Goal: Task Accomplishment & Management: Manage account settings

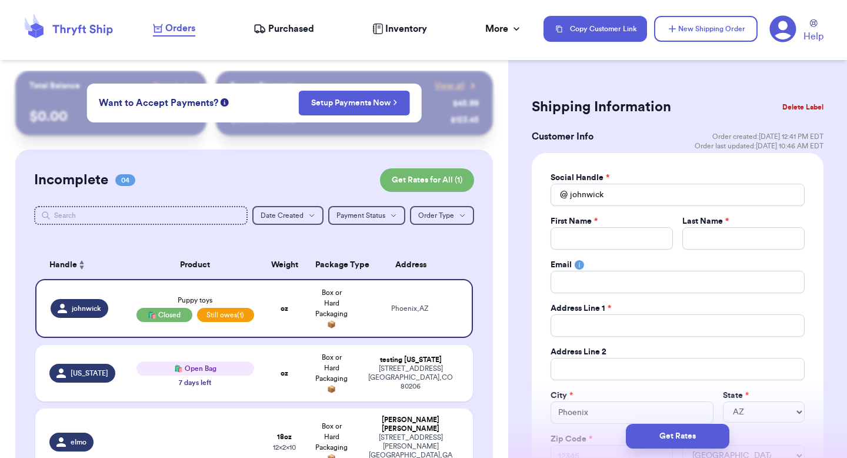
select select "AZ"
select select "unpaid"
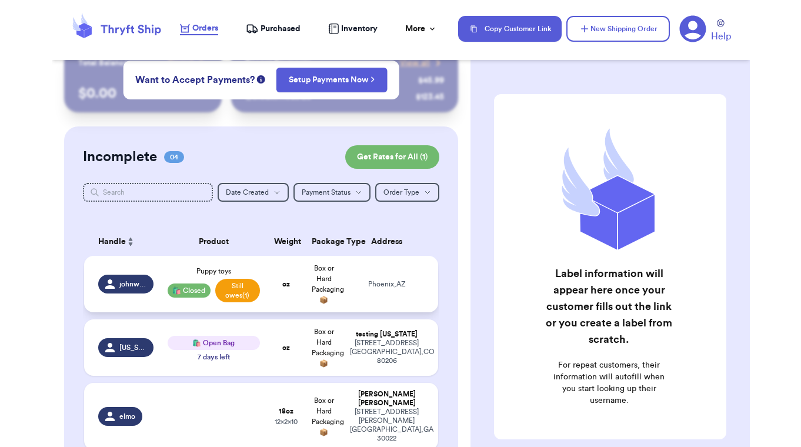
scroll to position [90, 0]
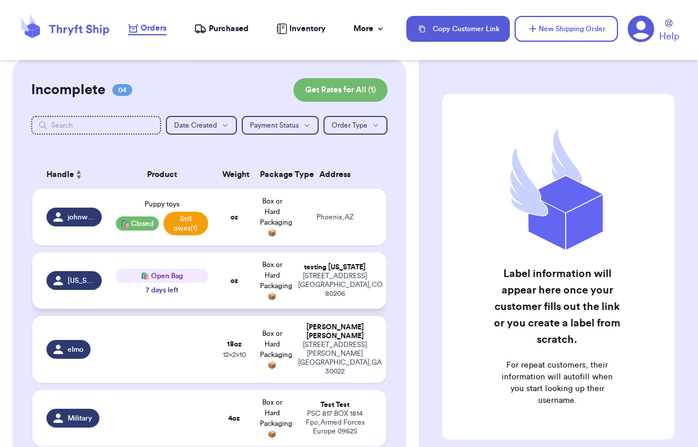
click at [309, 186] on div "[STREET_ADDRESS]" at bounding box center [335, 285] width 74 height 26
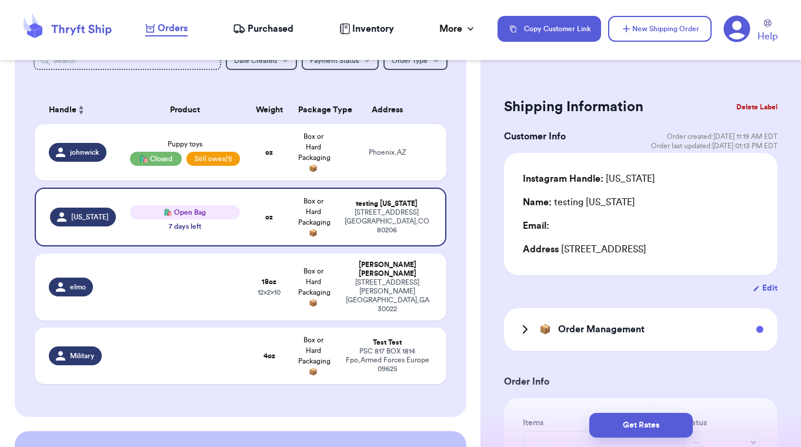
scroll to position [0, 0]
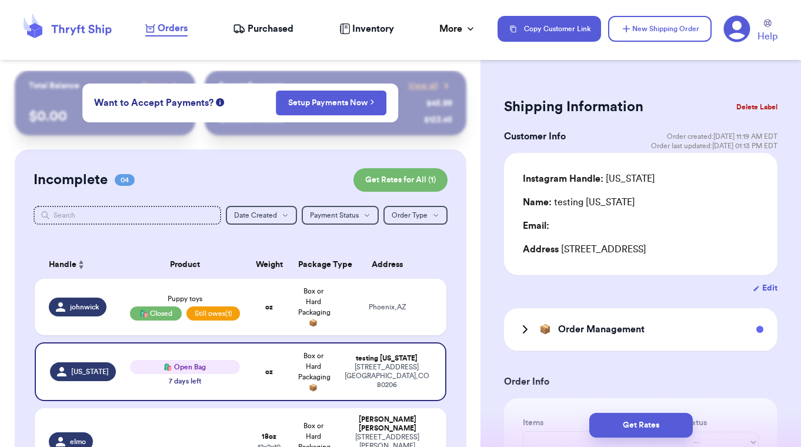
click at [408, 22] on icon at bounding box center [736, 28] width 27 height 27
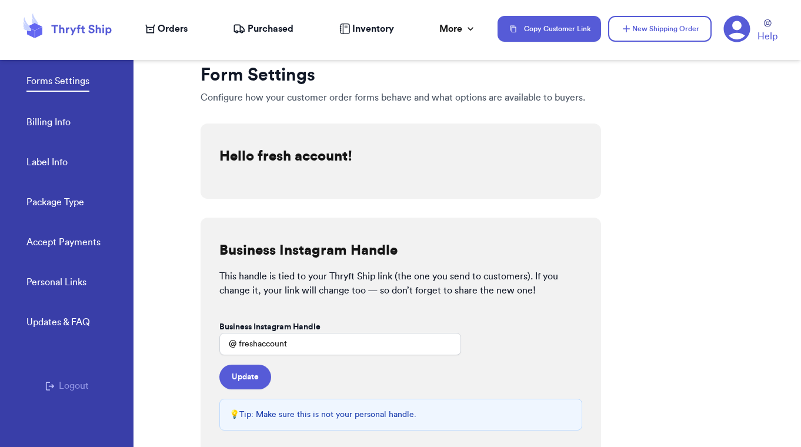
click at [68, 186] on button "Logout" at bounding box center [67, 386] width 44 height 14
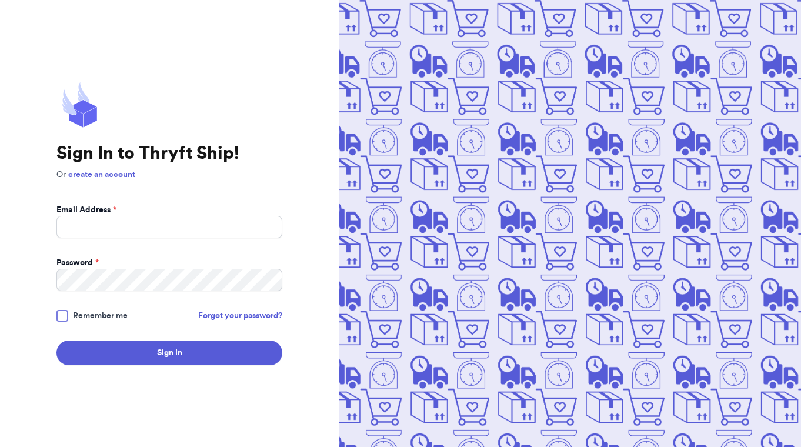
click at [135, 227] on input "Email Address *" at bounding box center [169, 227] width 226 height 22
click at [0, 446] on com-1password-button at bounding box center [0, 447] width 0 height 0
click at [182, 224] on input "va" at bounding box center [169, 227] width 226 height 22
click at [0, 446] on com-1password-button at bounding box center [0, 447] width 0 height 0
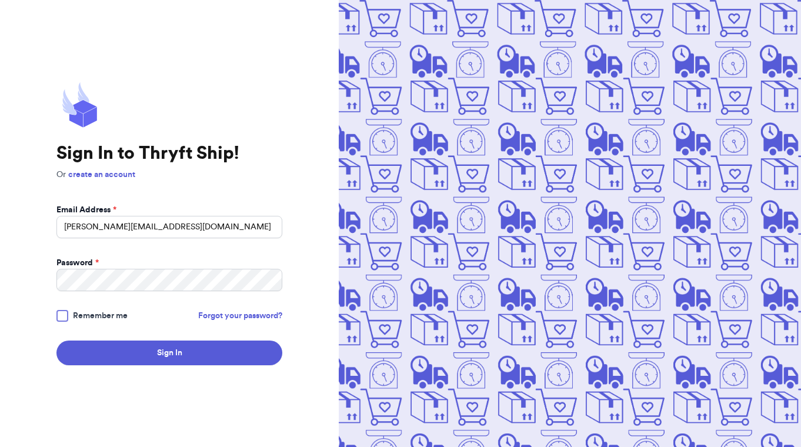
type input "valeria+9@thryftship.com"
click at [56, 340] on button "Sign In" at bounding box center [169, 352] width 226 height 25
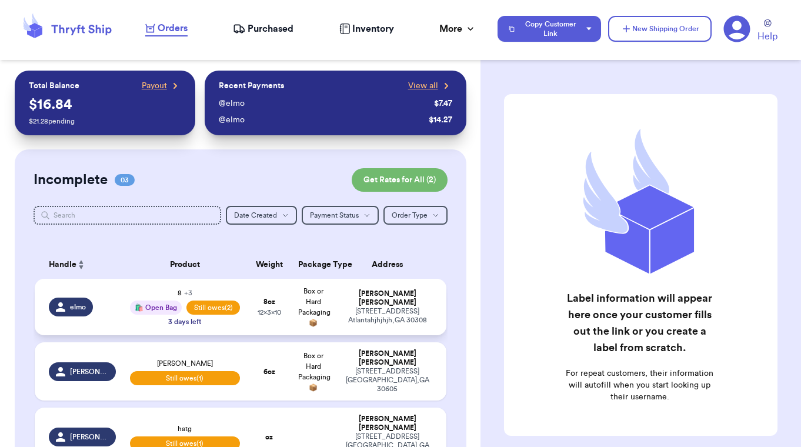
click at [265, 298] on strong "8 oz" at bounding box center [269, 301] width 12 height 7
select select "paid"
select select "unpaid"
select select "paid"
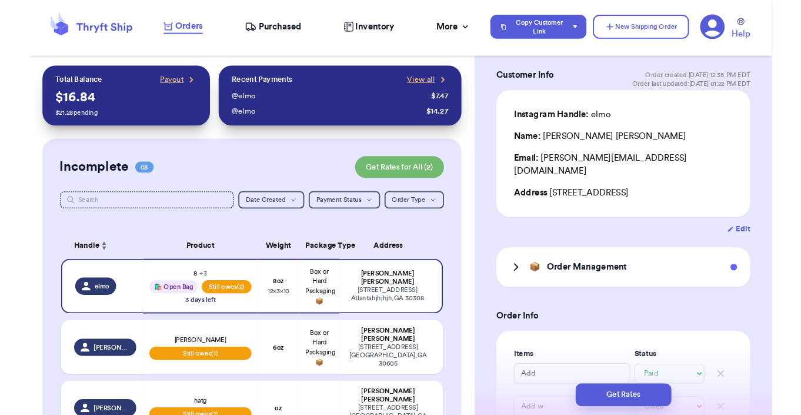
scroll to position [56, 0]
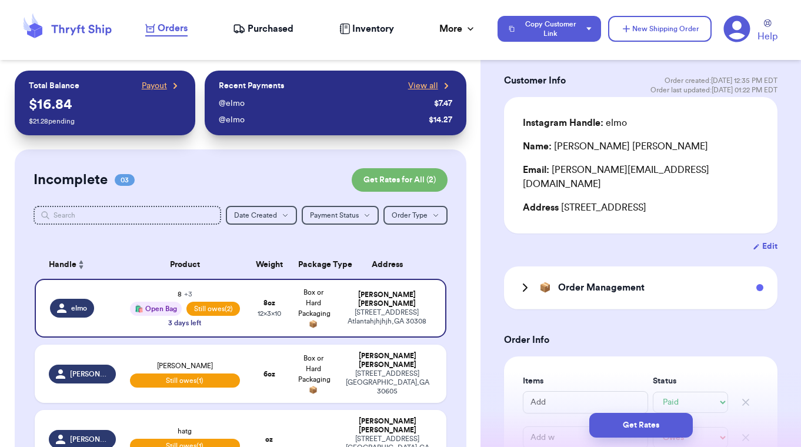
click at [536, 286] on div "📦 Order Management" at bounding box center [581, 288] width 126 height 14
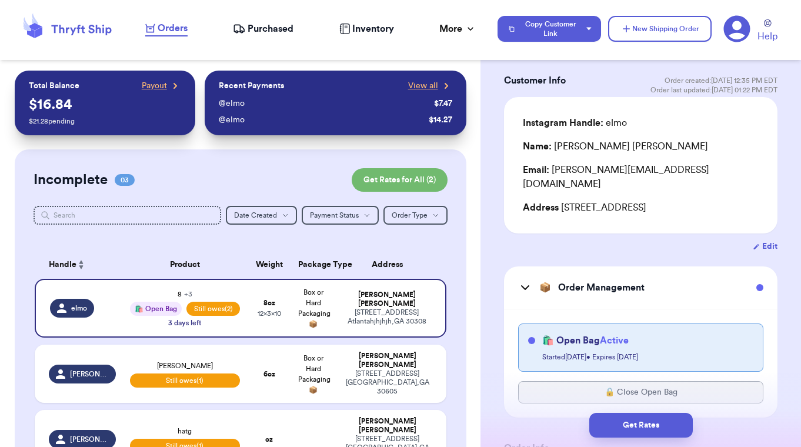
click at [536, 286] on div "📦 Order Management" at bounding box center [581, 288] width 126 height 14
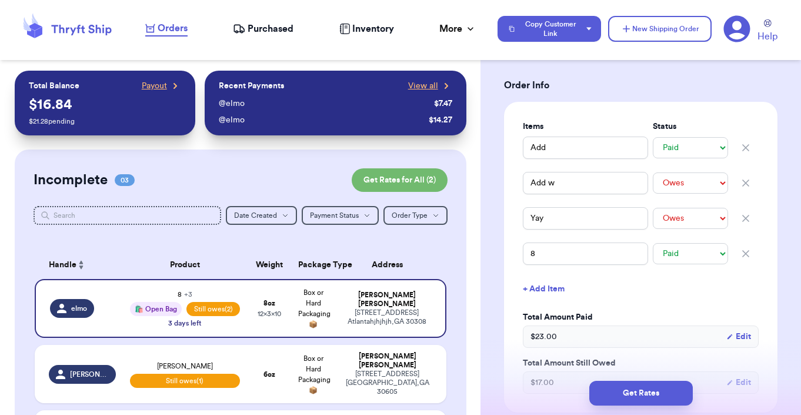
scroll to position [173, 0]
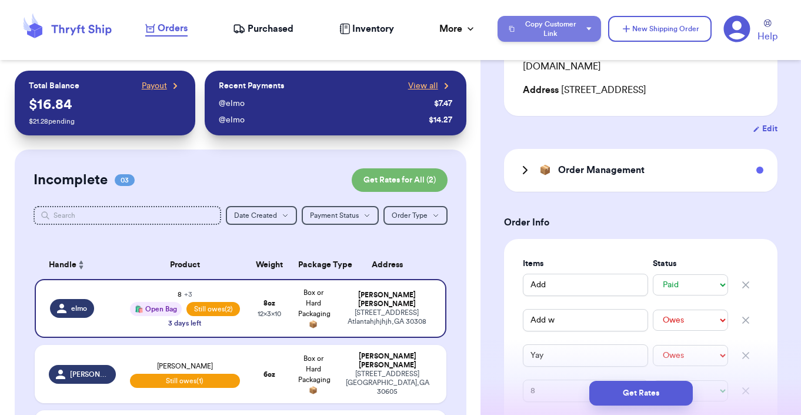
click at [555, 26] on button "Copy Customer Link" at bounding box center [548, 29] width 103 height 26
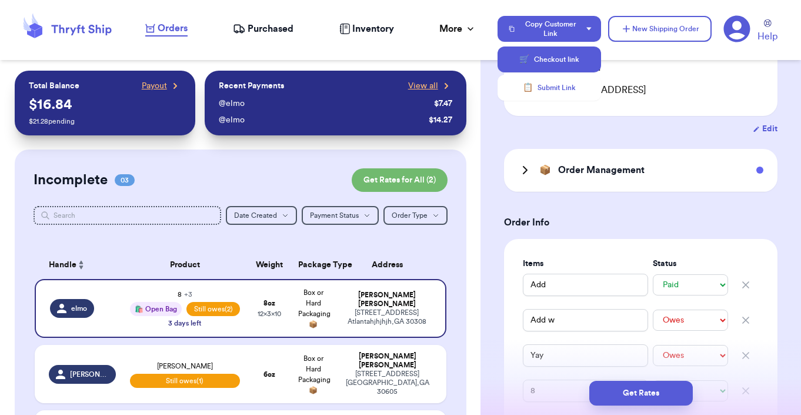
click at [547, 48] on button "🛒 Checkout link" at bounding box center [548, 59] width 103 height 26
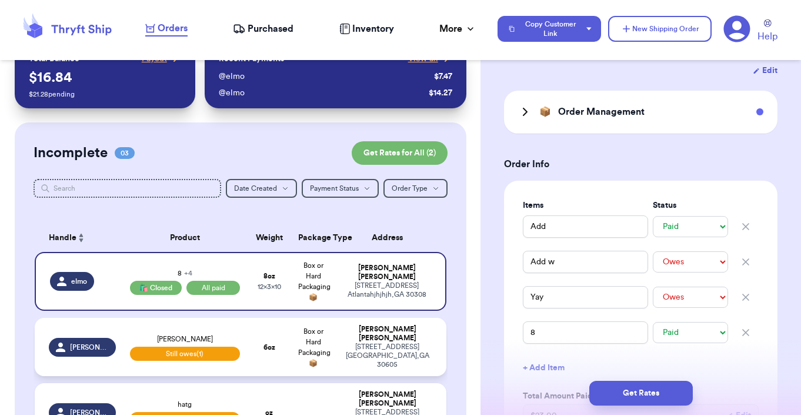
scroll to position [5, 0]
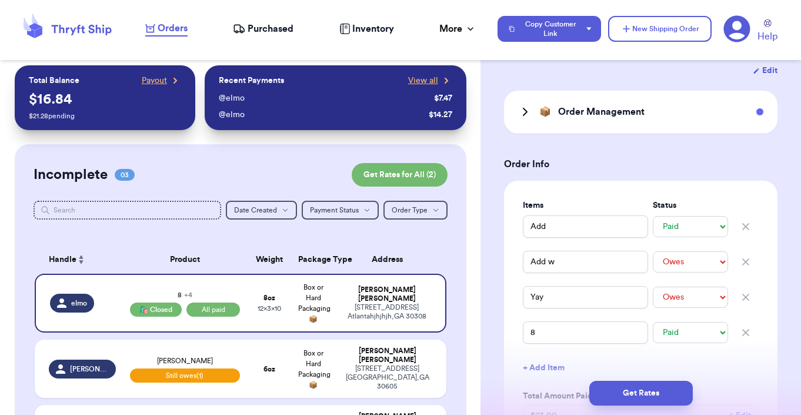
click at [739, 24] on icon at bounding box center [736, 28] width 27 height 27
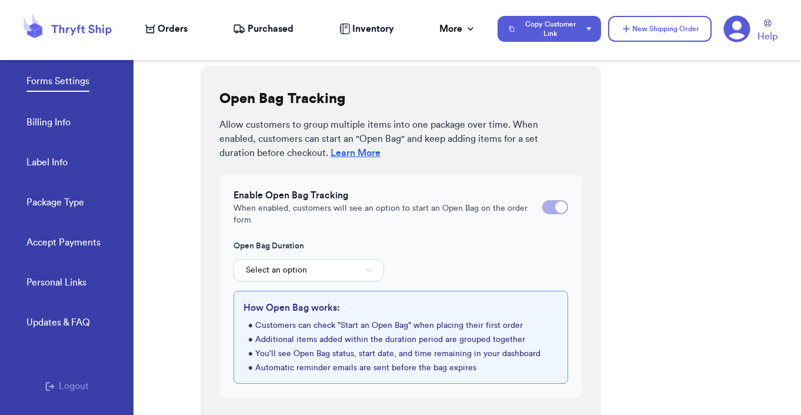
scroll to position [413, 0]
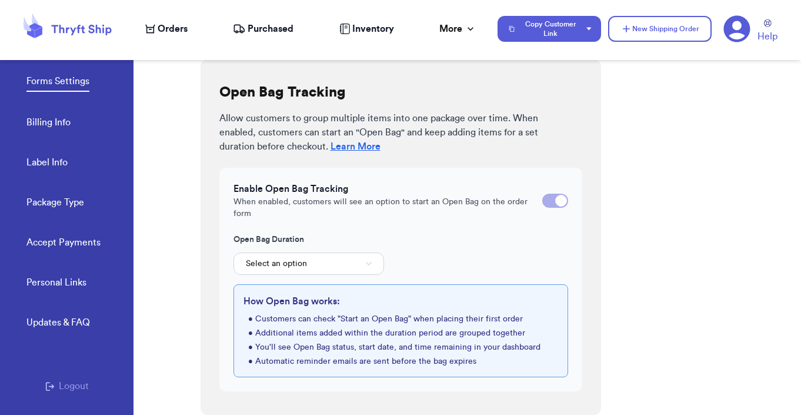
click at [555, 202] on div at bounding box center [561, 201] width 12 height 12
click at [542, 201] on input "checkbox" at bounding box center [542, 201] width 1 height 1
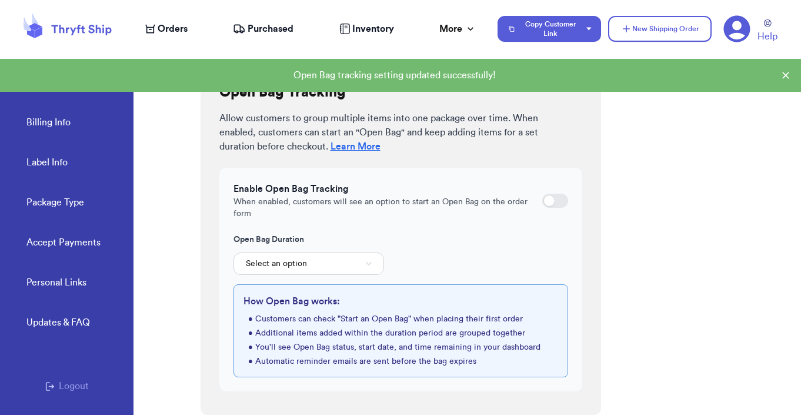
click at [549, 198] on div at bounding box center [555, 200] width 26 height 14
click at [542, 201] on input "checkbox" at bounding box center [542, 201] width 1 height 1
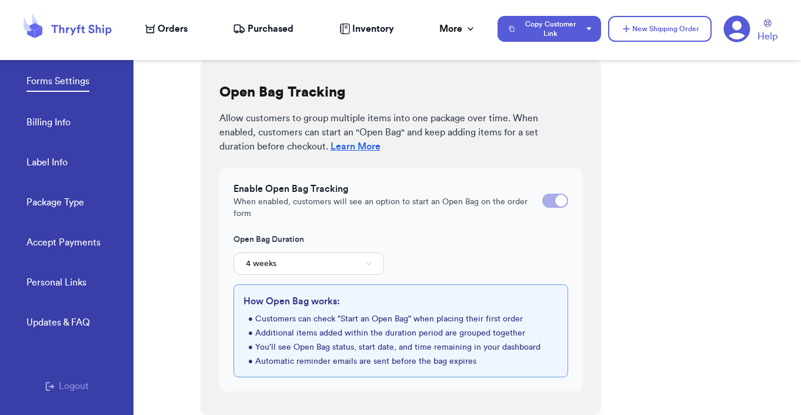
click at [546, 200] on div at bounding box center [555, 200] width 26 height 14
click at [542, 201] on input "checkbox" at bounding box center [542, 201] width 1 height 1
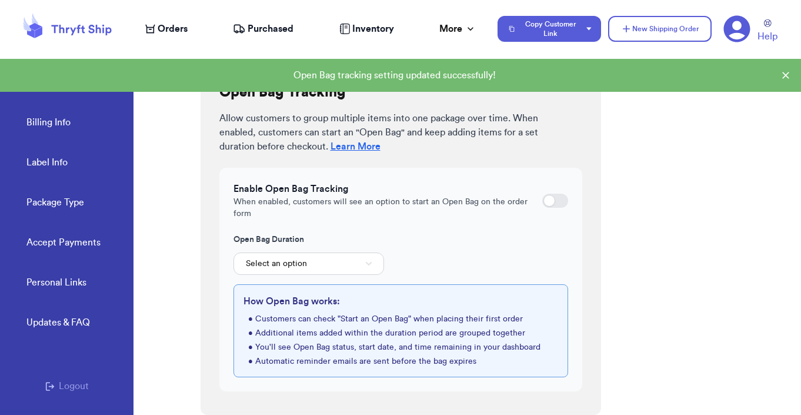
click at [546, 200] on div at bounding box center [549, 201] width 12 height 12
click at [542, 201] on input "checkbox" at bounding box center [542, 201] width 1 height 1
click at [546, 200] on div at bounding box center [555, 200] width 26 height 14
click at [542, 201] on input "checkbox" at bounding box center [542, 201] width 1 height 1
click at [326, 275] on div "Enable Open Bag Tracking When enabled, customers will see an option to start an…" at bounding box center [400, 279] width 363 height 223
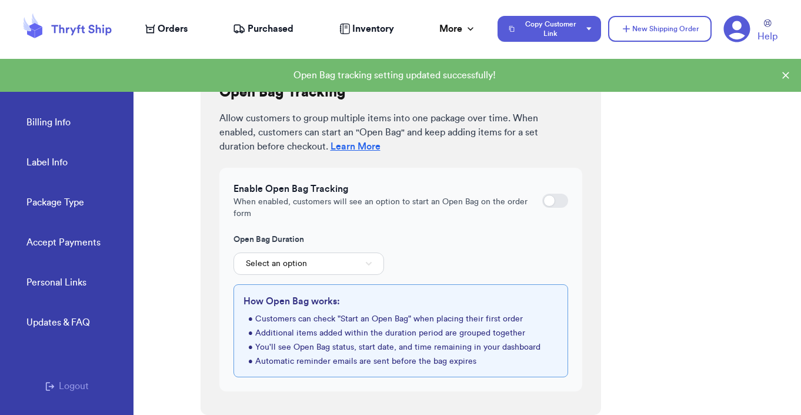
click at [543, 204] on div at bounding box center [549, 201] width 12 height 12
click at [542, 201] on input "checkbox" at bounding box center [542, 201] width 1 height 1
checkbox input "true"
click at [355, 269] on button "4 weeks" at bounding box center [308, 263] width 151 height 22
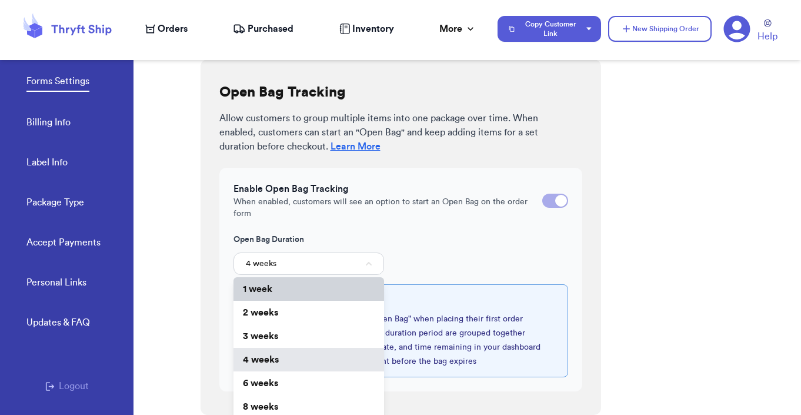
click at [345, 285] on li "1 week" at bounding box center [308, 289] width 151 height 24
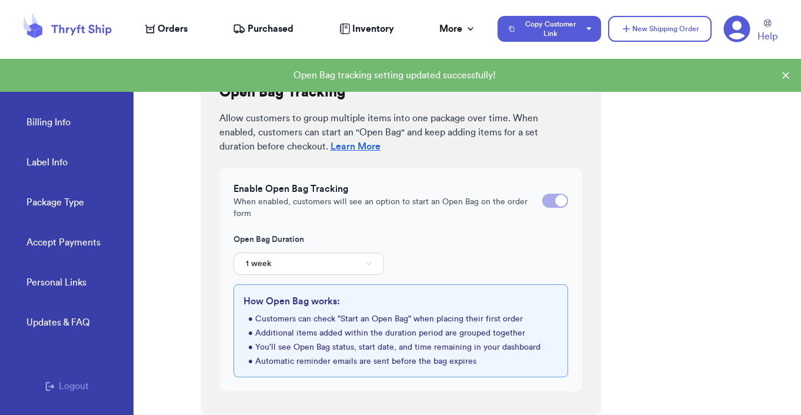
click at [177, 31] on span "Orders" at bounding box center [173, 29] width 30 height 14
select select "paid"
select select "unpaid"
select select "paid"
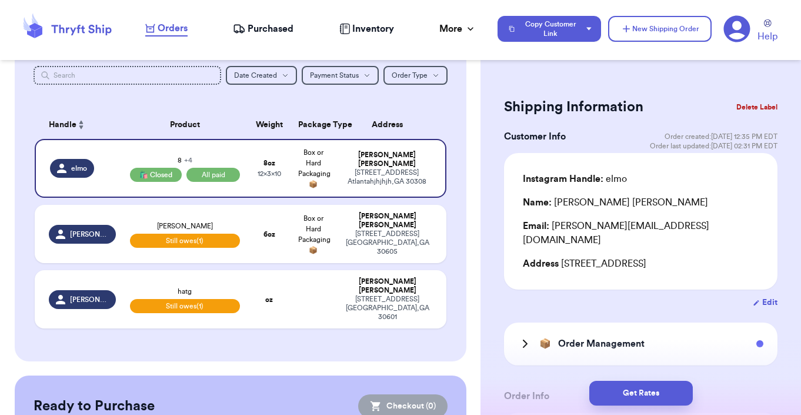
click at [546, 358] on div "📦 Order Management" at bounding box center [640, 343] width 273 height 43
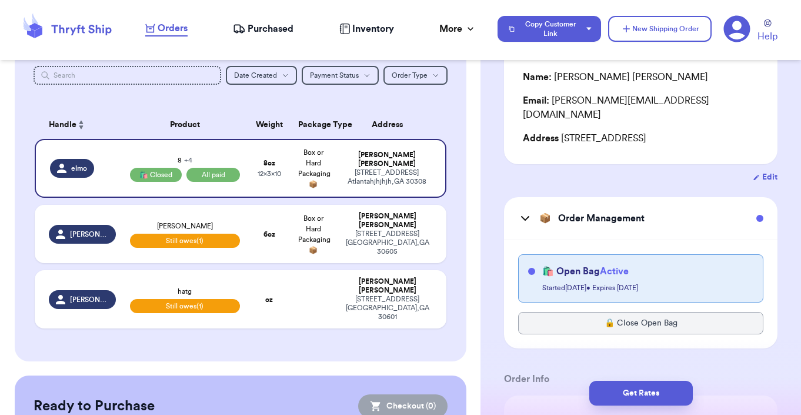
scroll to position [178, 0]
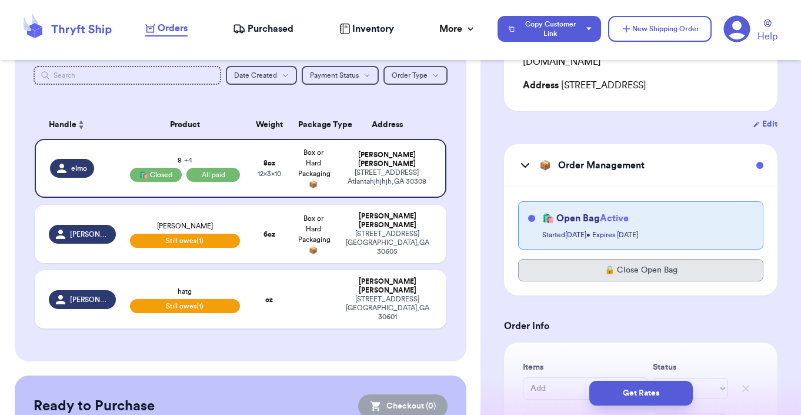
click at [549, 263] on button "🔒 Close Open Bag" at bounding box center [640, 270] width 245 height 22
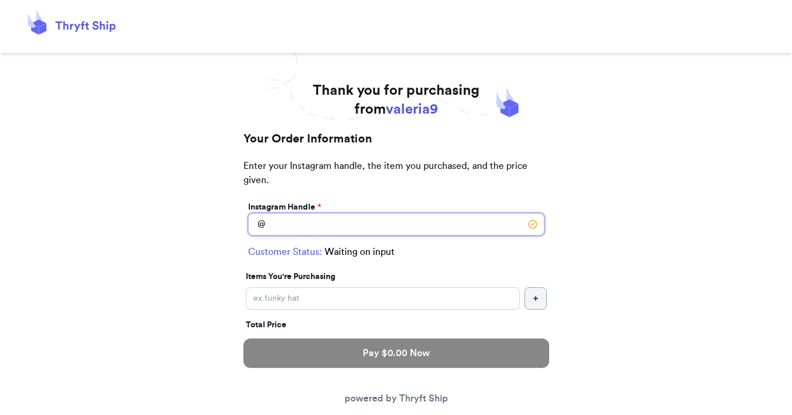
click at [310, 222] on input "Instagram Handle *" at bounding box center [396, 224] width 296 height 22
type input "elmo"
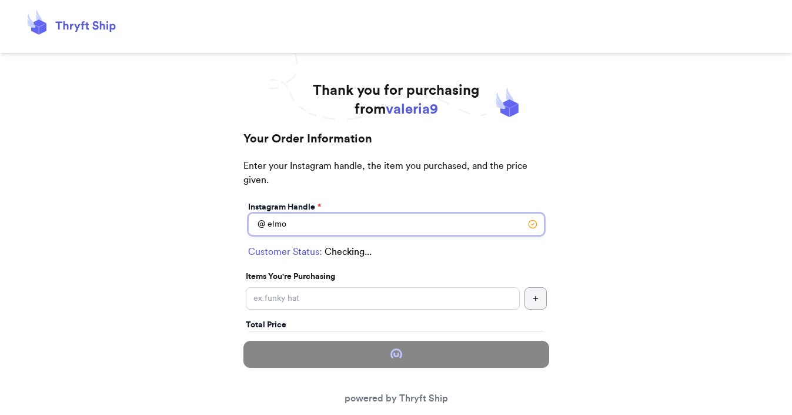
select select "GA"
type input "Atlantahjhjhjh"
type input "30308"
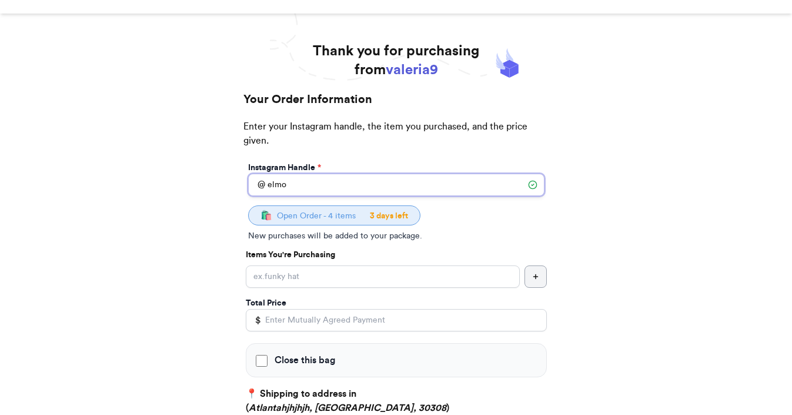
scroll to position [48, 0]
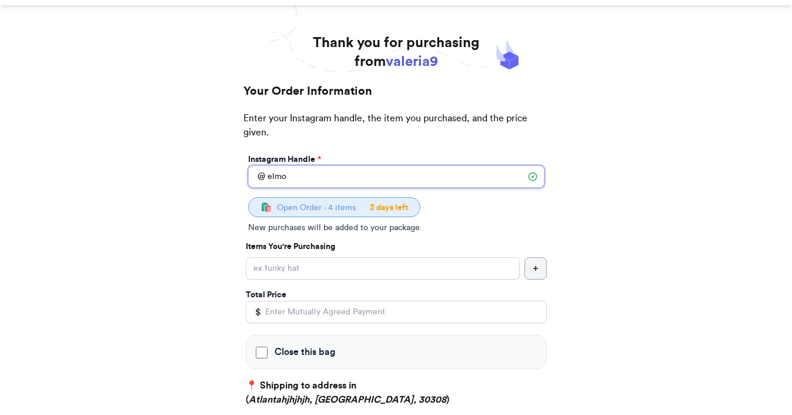
type input "elmo"
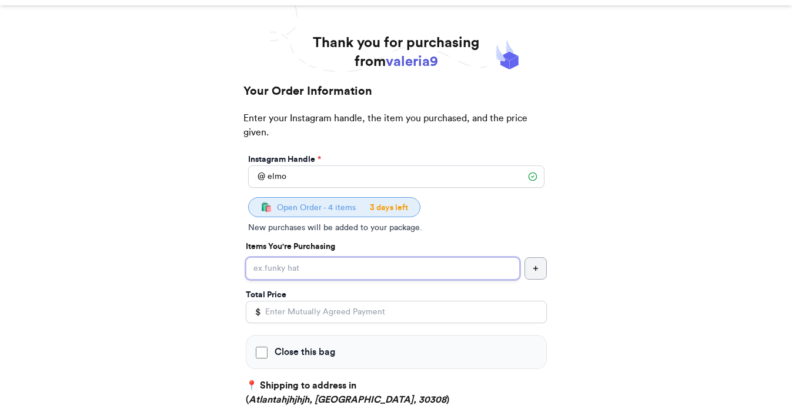
click at [289, 270] on input "Close this bag" at bounding box center [383, 268] width 274 height 22
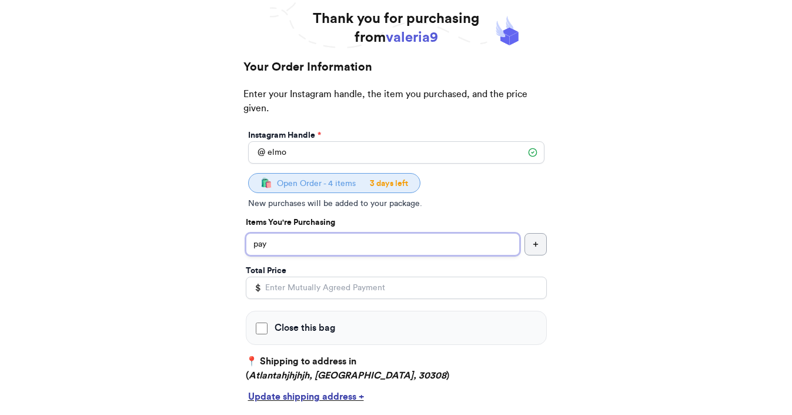
scroll to position [79, 0]
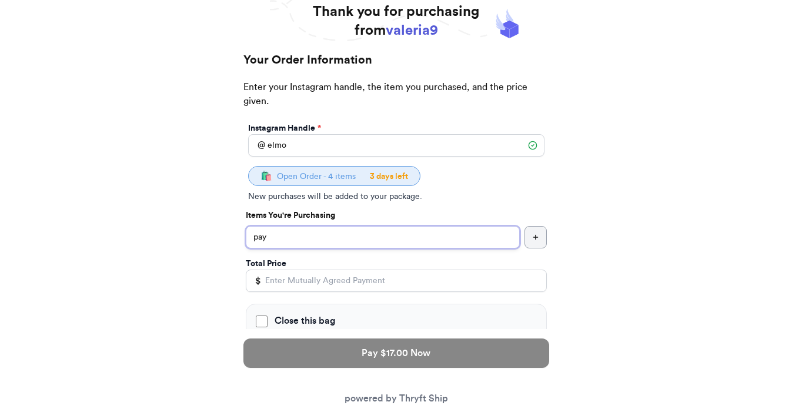
type input "pay"
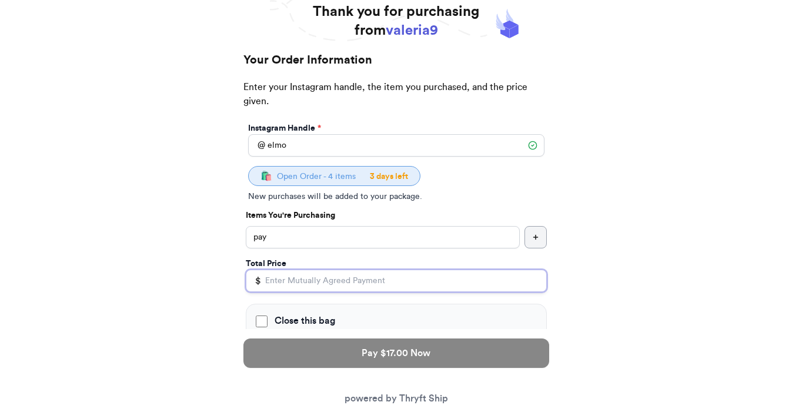
click at [298, 281] on input "Total Price" at bounding box center [396, 280] width 301 height 22
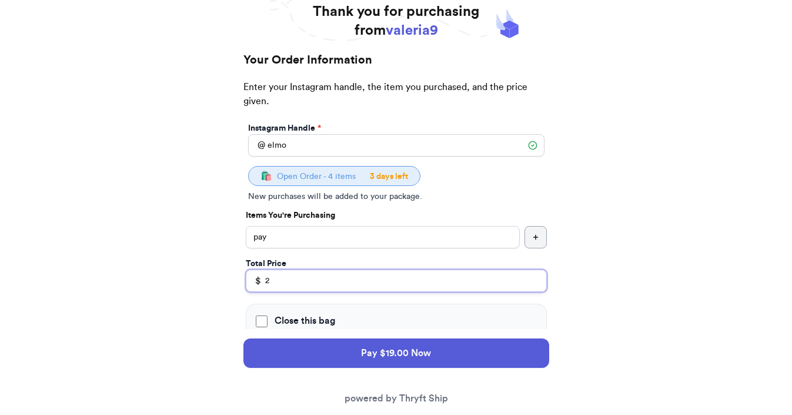
type input "2"
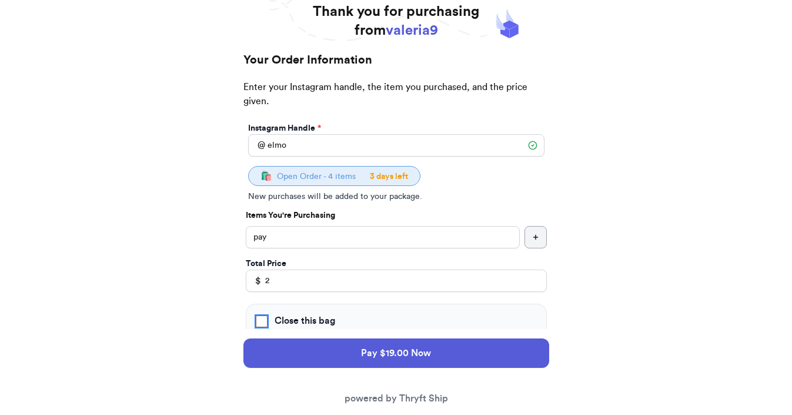
click at [262, 318] on input "Close this bag" at bounding box center [262, 321] width 12 height 12
checkbox input "true"
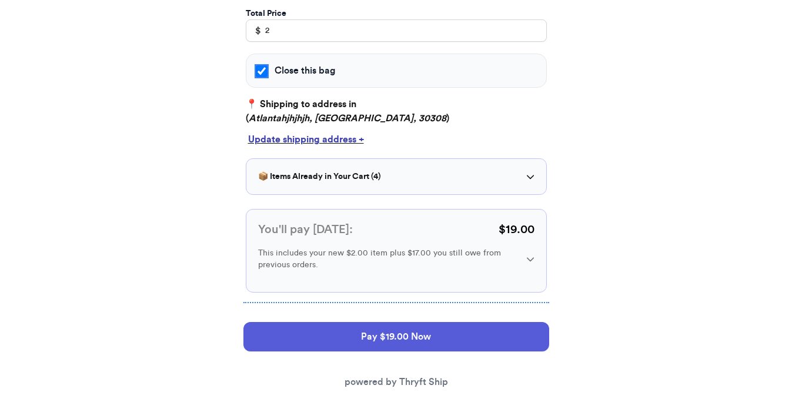
scroll to position [333, 0]
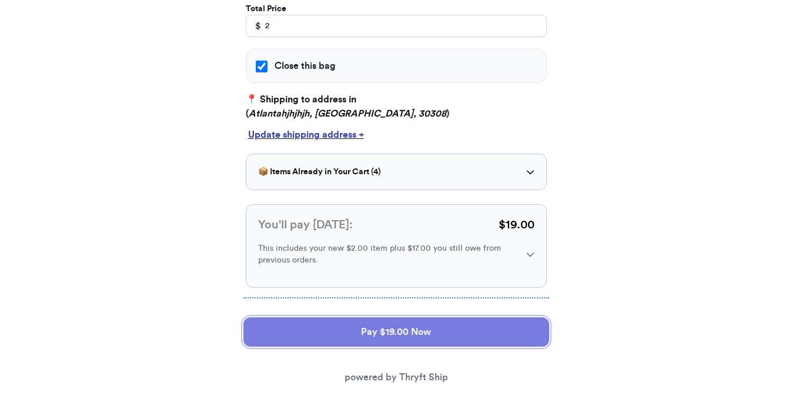
click at [303, 329] on button "Pay $19.00 Now" at bounding box center [396, 331] width 306 height 29
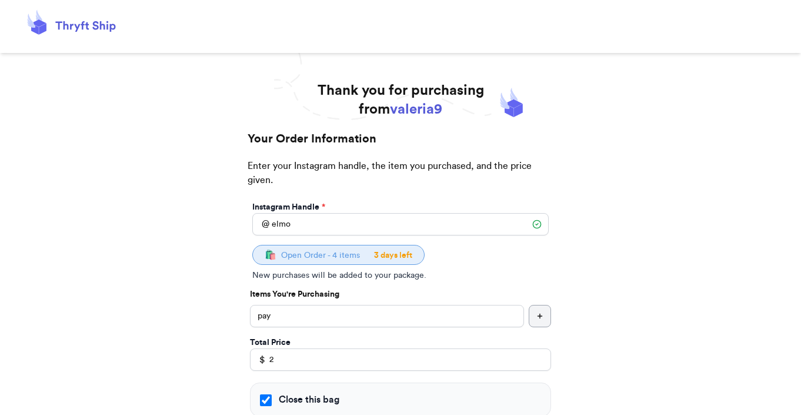
select select "GA"
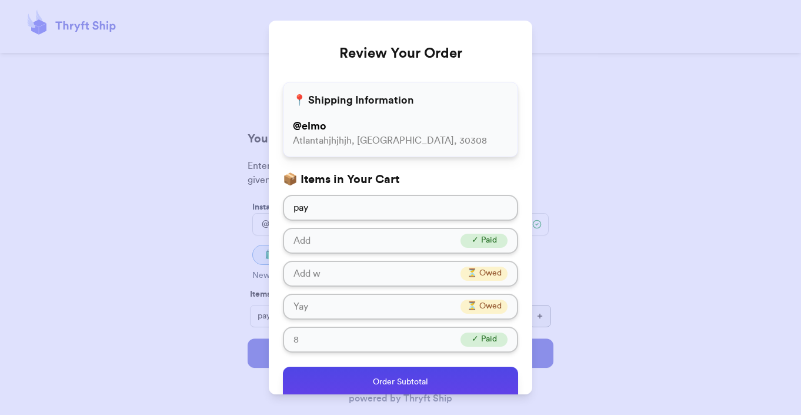
click at [344, 382] on p "Order Subtotal" at bounding box center [400, 382] width 216 height 12
click at [348, 378] on p "Order Subtotal" at bounding box center [400, 382] width 216 height 12
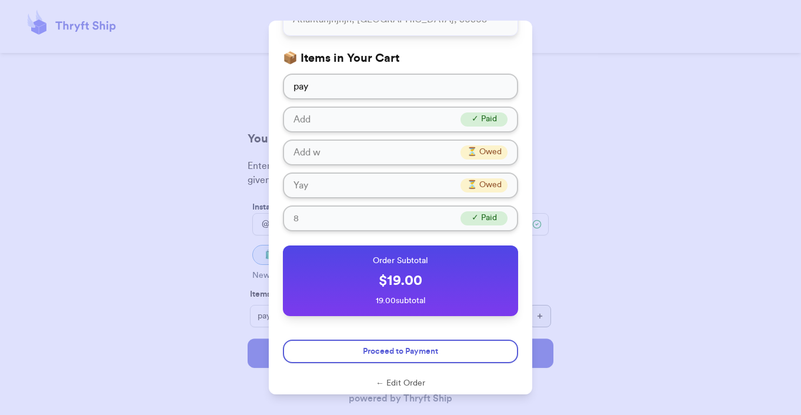
scroll to position [130, 0]
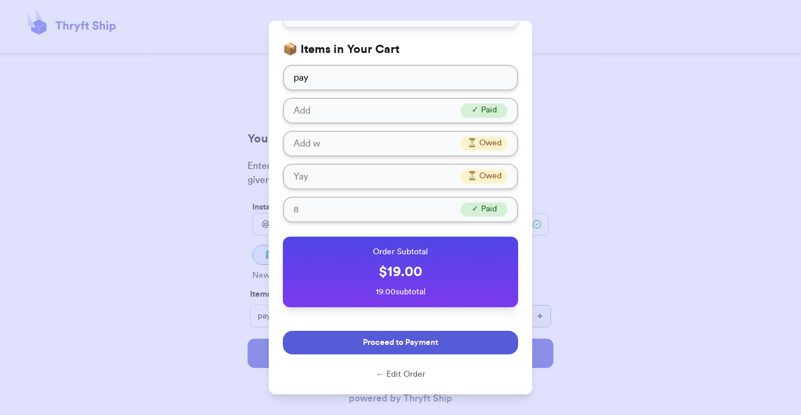
click at [371, 340] on span "Proceed to Payment" at bounding box center [400, 342] width 75 height 12
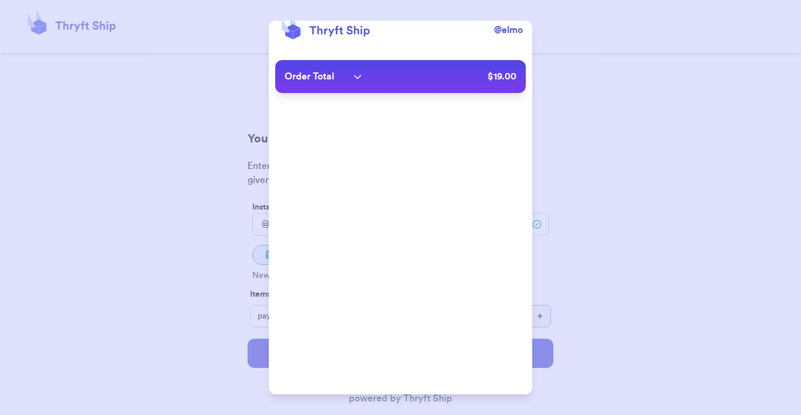
scroll to position [29, 0]
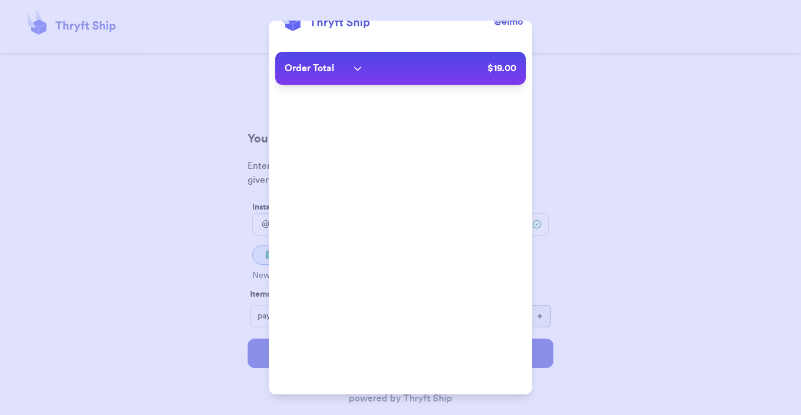
type input "[PERSON_NAME][EMAIL_ADDRESS][DOMAIN_NAME]"
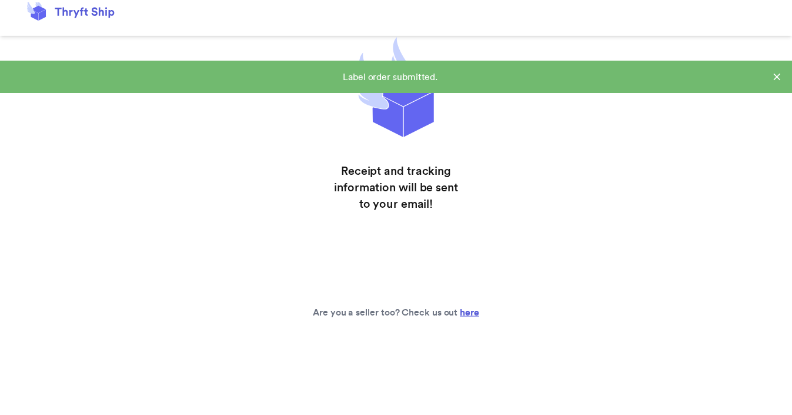
scroll to position [25, 0]
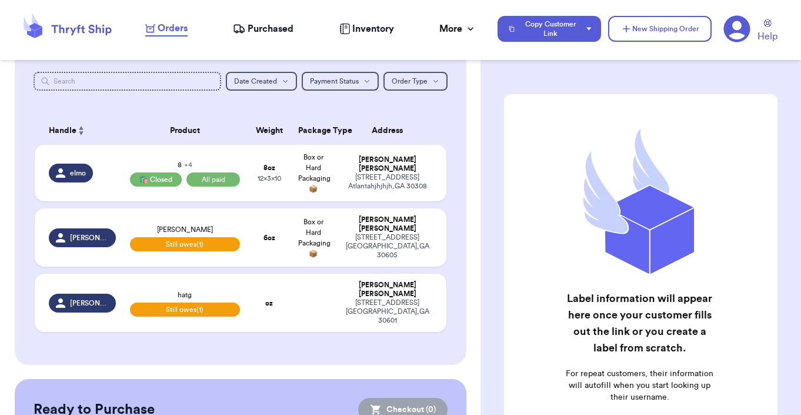
scroll to position [286, 0]
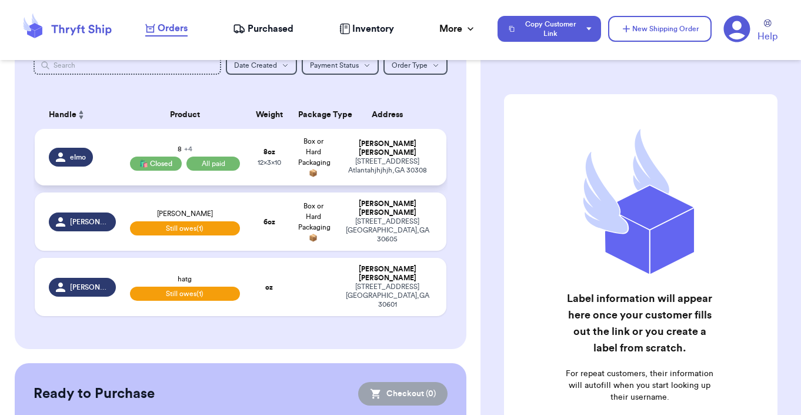
click at [408, 171] on td "[PERSON_NAME] [STREET_ADDRESS]" at bounding box center [390, 157] width 111 height 56
select select "paid"
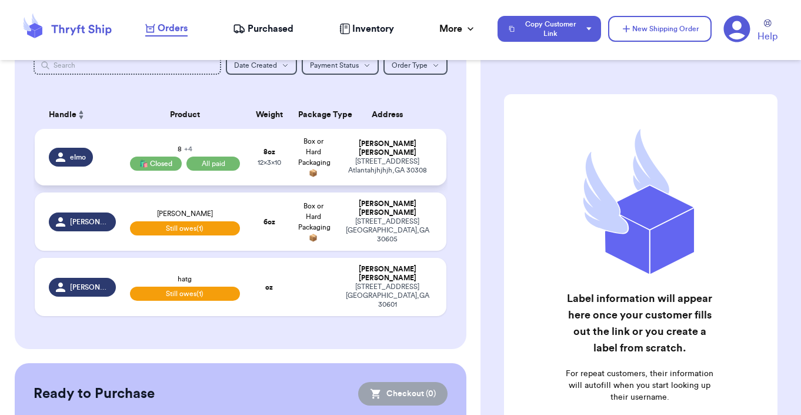
select select "paid"
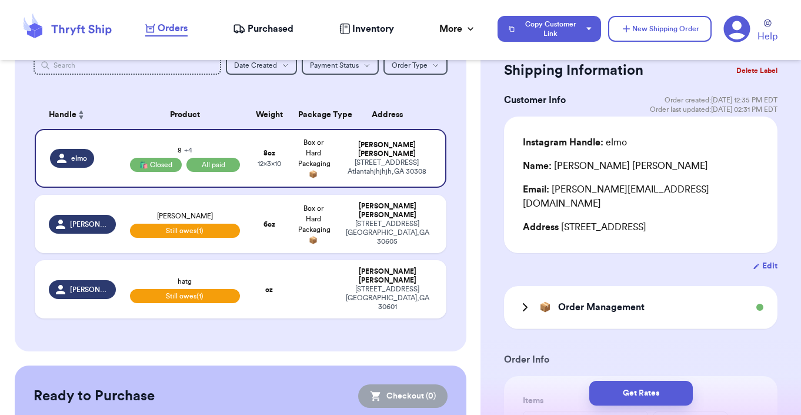
scroll to position [76, 0]
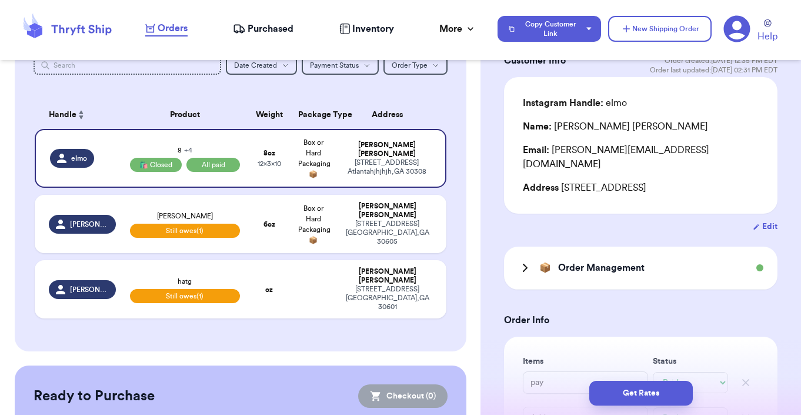
click at [636, 271] on h3 "Order Management" at bounding box center [601, 268] width 86 height 14
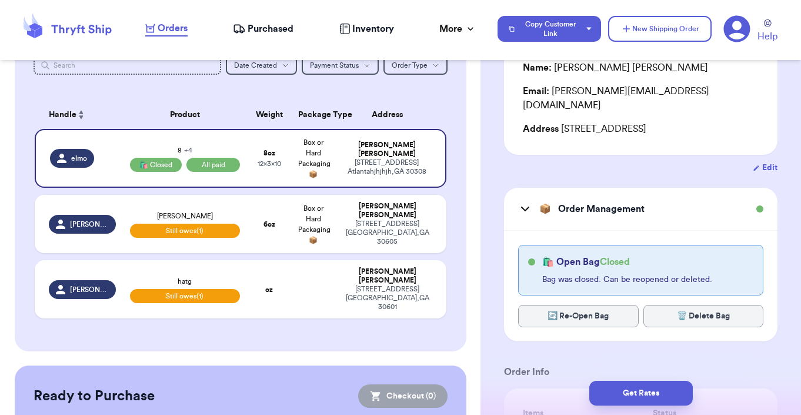
scroll to position [152, 0]
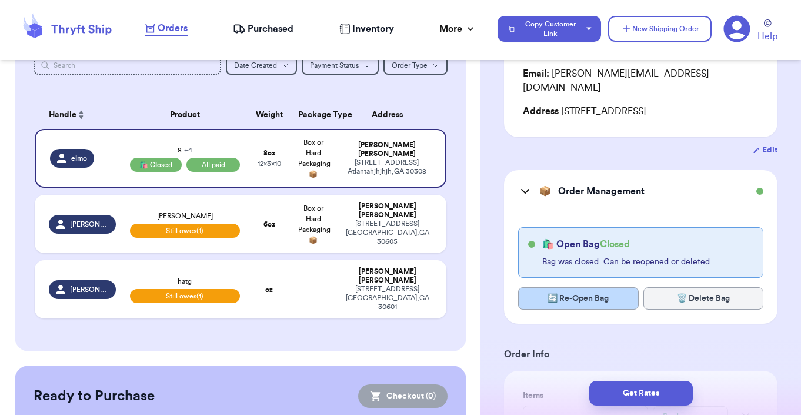
click at [602, 302] on button "🔄 Re-Open Bag" at bounding box center [578, 298] width 120 height 22
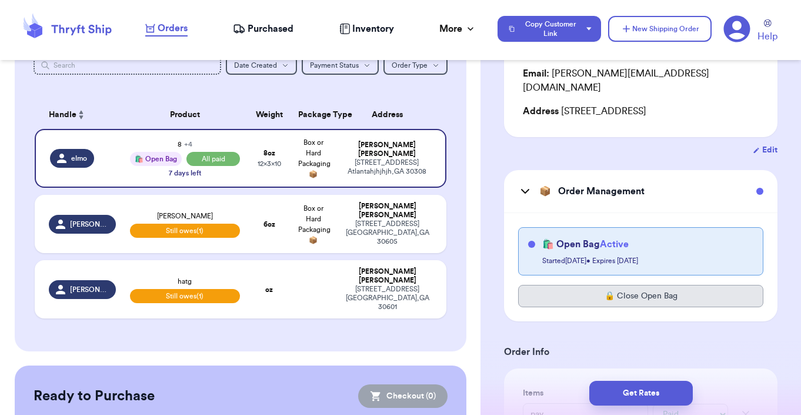
click at [603, 296] on button "🔒 Close Open Bag" at bounding box center [640, 296] width 245 height 22
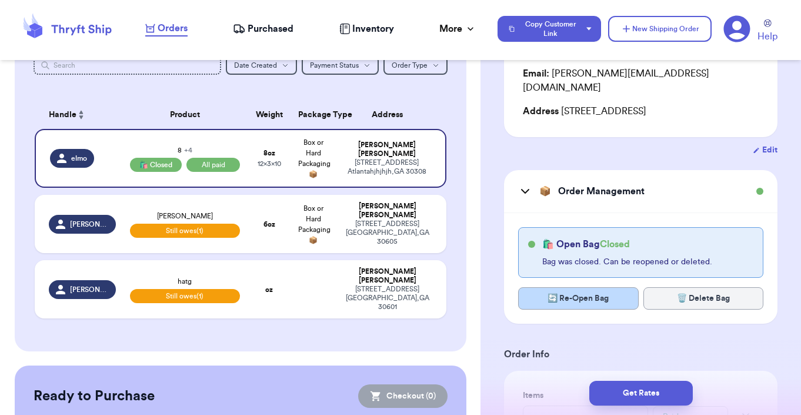
click at [593, 296] on button "🔄 Re-Open Bag" at bounding box center [578, 298] width 120 height 22
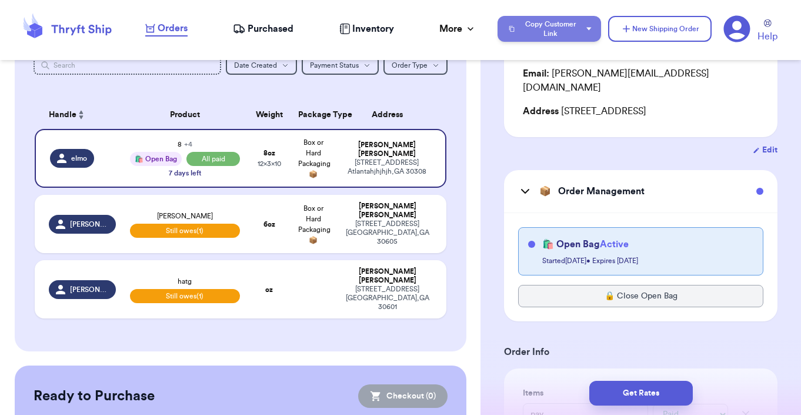
click at [587, 18] on button "Copy Customer Link" at bounding box center [548, 29] width 103 height 26
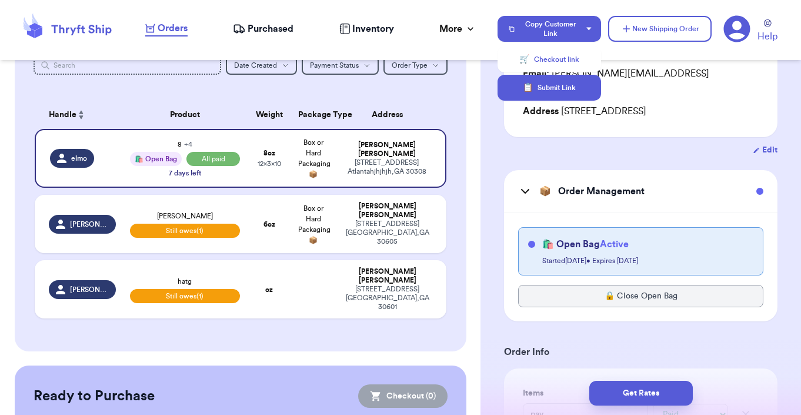
click at [577, 79] on button "📋 Submit Link" at bounding box center [548, 88] width 103 height 26
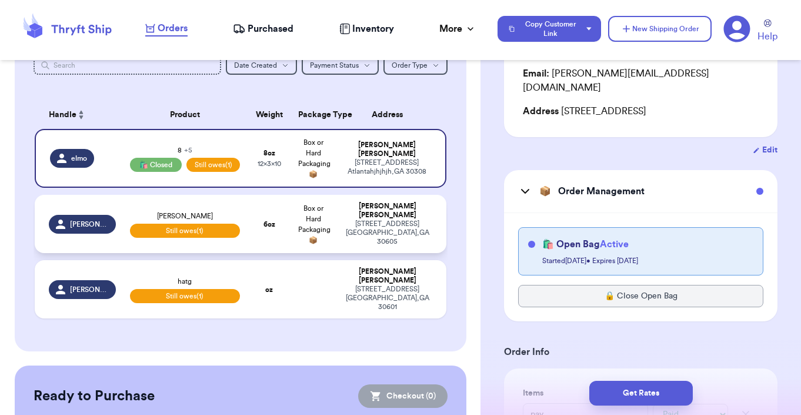
click at [364, 227] on div "269 hull street athens , GA 30605" at bounding box center [386, 232] width 89 height 26
type input "[PERSON_NAME]"
select select "unpaid"
type input "6"
type input "0"
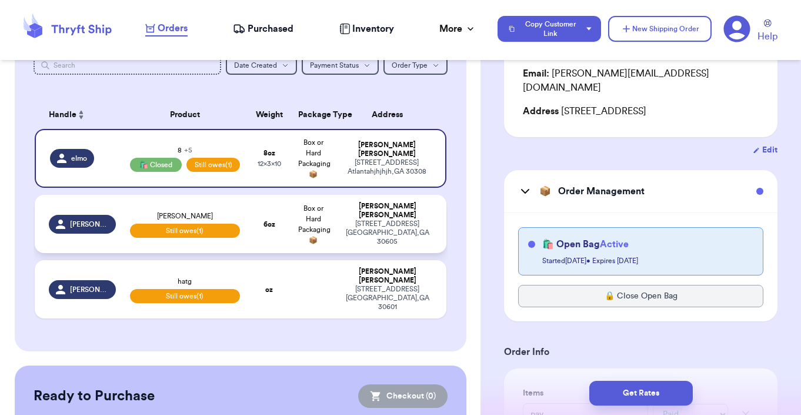
type input "5"
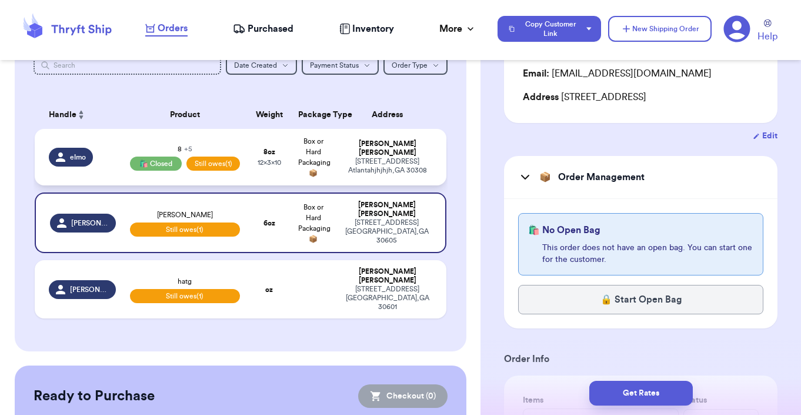
click at [364, 158] on div "389 Linden Ave NE Atlantahjhjhjh , GA 30308" at bounding box center [386, 166] width 89 height 18
type input "pay"
select select "paid"
type input "8"
type input "10"
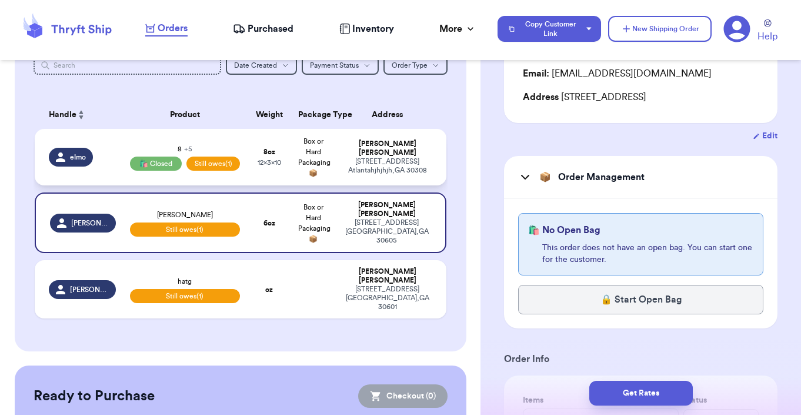
type input "12"
type input "3"
type input "42"
type input "2"
select select "paid"
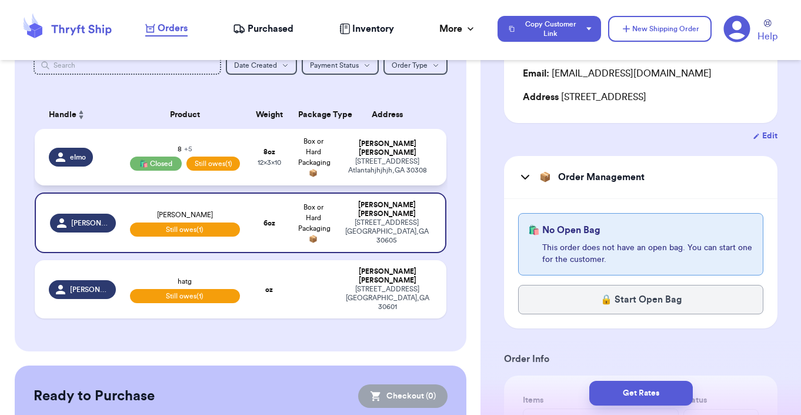
select select "paid"
select select "unpaid"
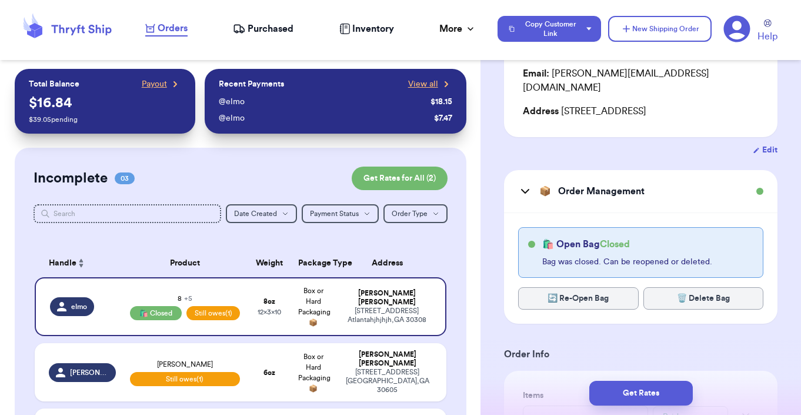
scroll to position [0, 0]
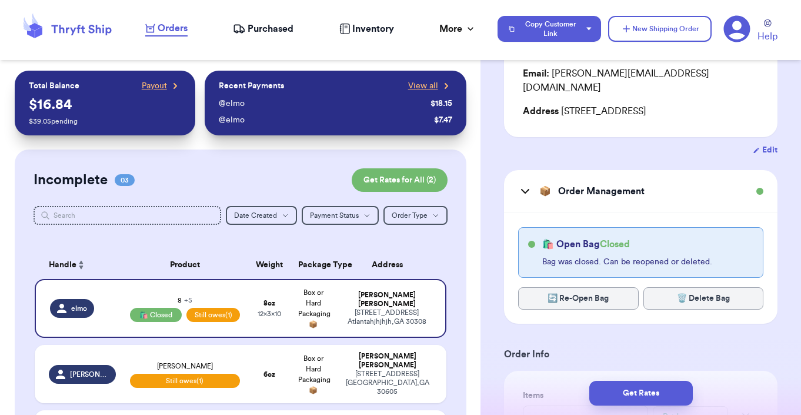
click at [522, 186] on icon at bounding box center [525, 191] width 14 height 14
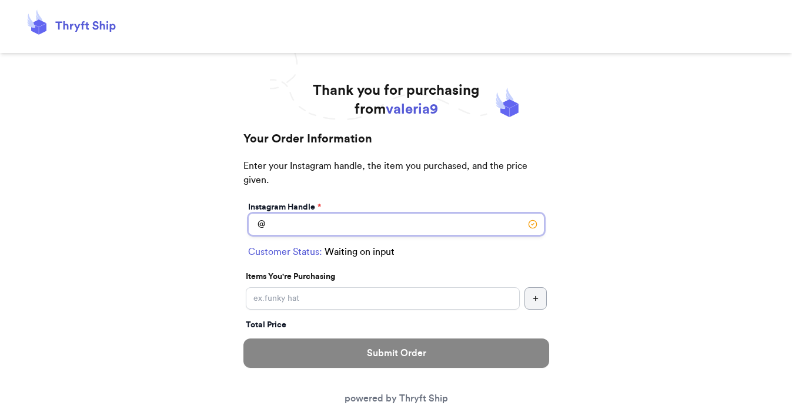
click at [299, 229] on input "Instagram Handle *" at bounding box center [396, 224] width 296 height 22
type input "elmo"
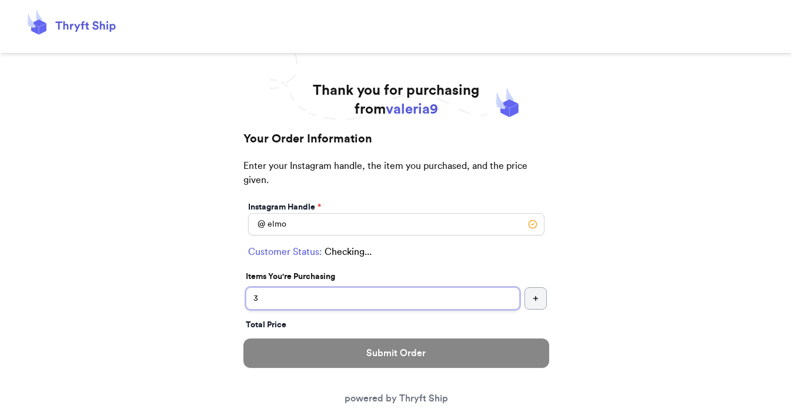
type input "3"
select select "GA"
type input "Atlantahjhjhjh"
type input "30308"
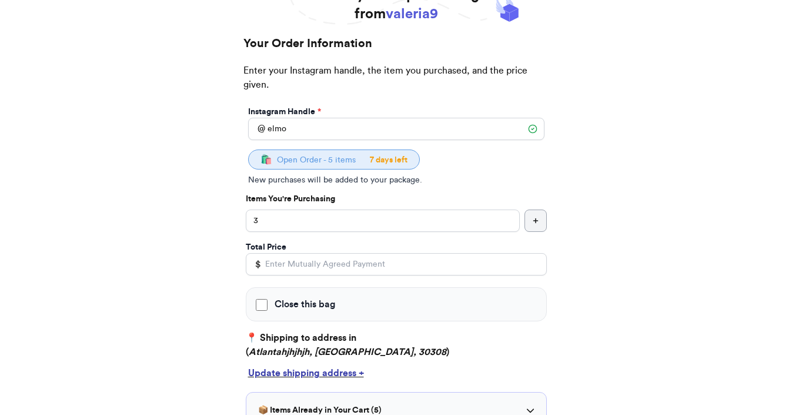
scroll to position [149, 0]
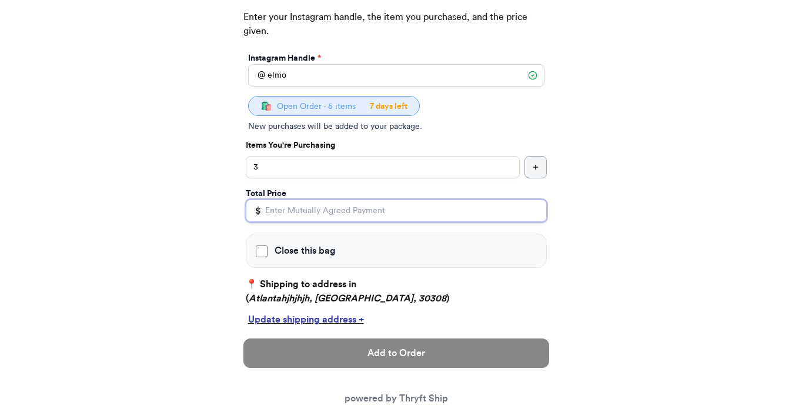
click at [290, 219] on input "Total Price" at bounding box center [396, 210] width 301 height 22
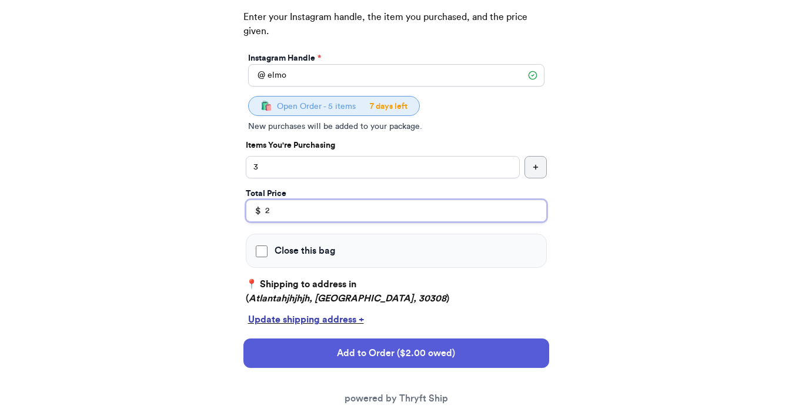
type input "2"
click at [308, 247] on span "Close this bag" at bounding box center [305, 250] width 61 height 14
click at [268, 247] on input "Close this bag" at bounding box center [262, 251] width 12 height 12
checkbox input "true"
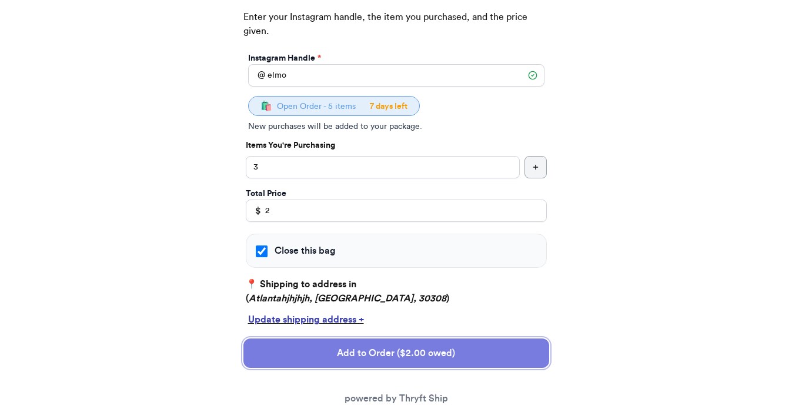
click at [306, 356] on button "Add to Order ($2.00 owed)" at bounding box center [396, 352] width 306 height 29
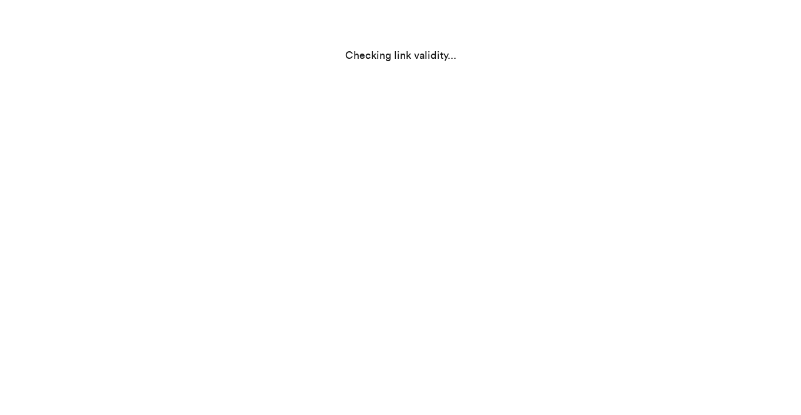
scroll to position [0, 0]
select select "GA"
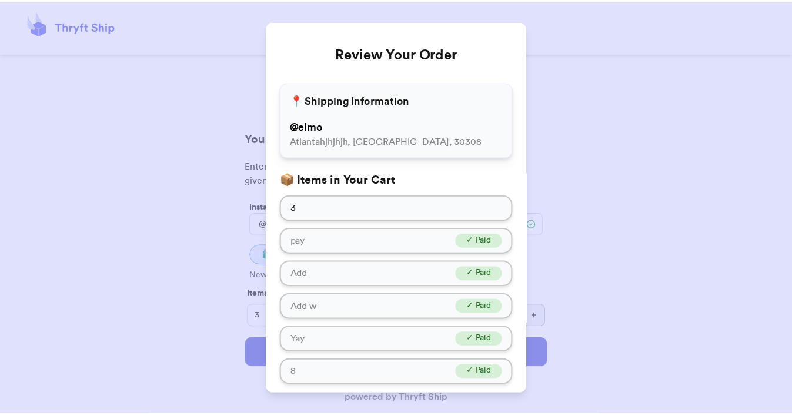
scroll to position [163, 0]
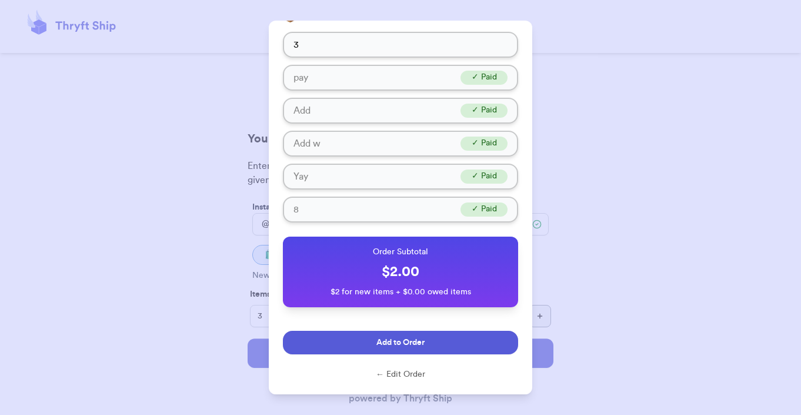
click at [437, 340] on button "Add to Order" at bounding box center [400, 342] width 235 height 24
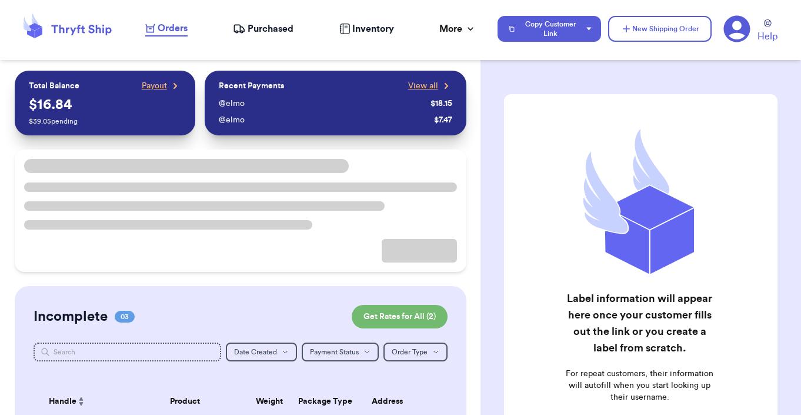
click at [743, 31] on icon at bounding box center [737, 29] width 26 height 26
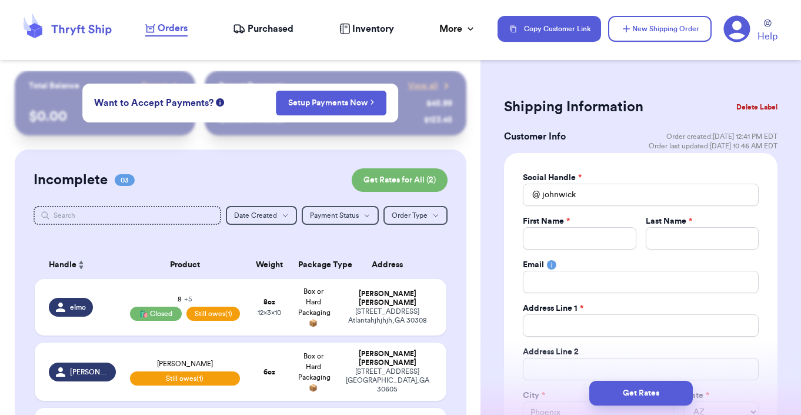
select select "AZ"
select select "unpaid"
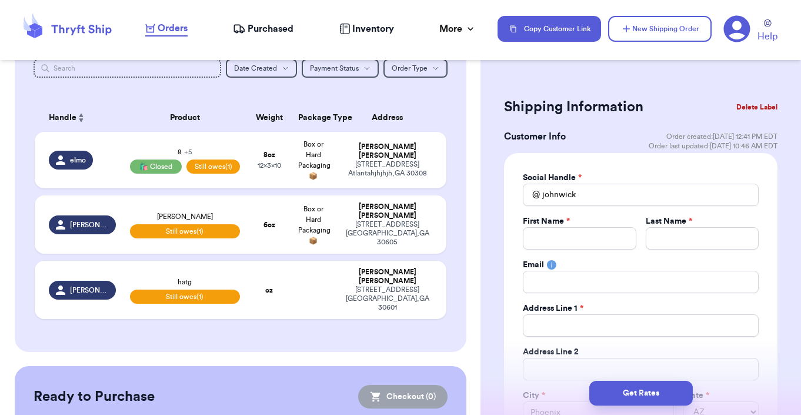
click at [737, 28] on icon at bounding box center [736, 28] width 27 height 27
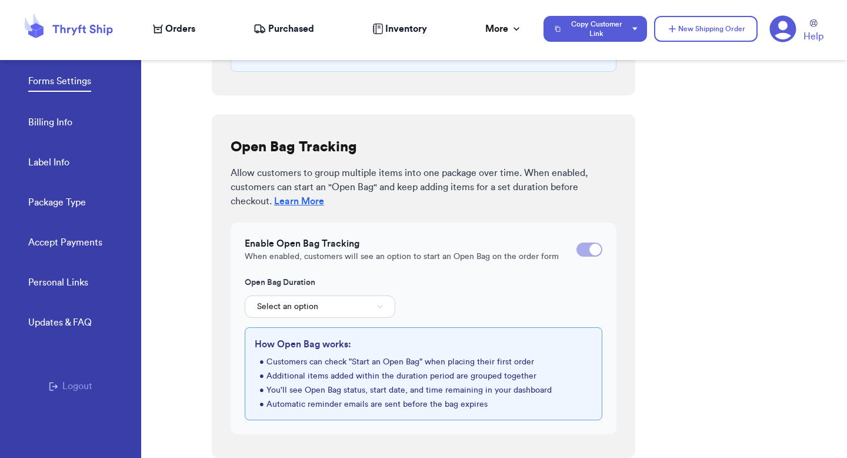
click at [187, 22] on span "Orders" at bounding box center [180, 29] width 30 height 14
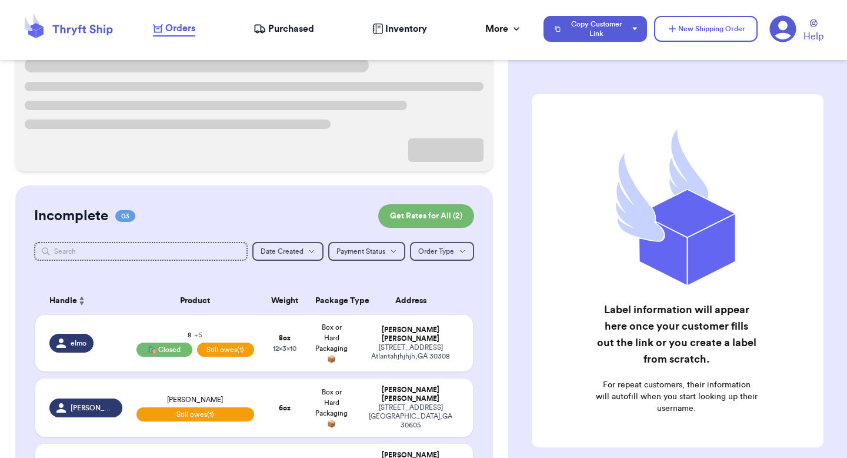
scroll to position [162, 0]
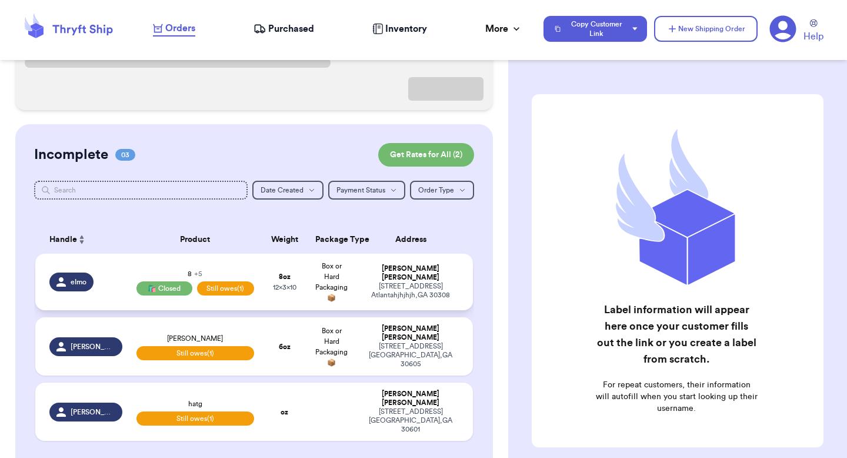
click at [417, 263] on td "[PERSON_NAME] [STREET_ADDRESS]" at bounding box center [414, 281] width 118 height 56
select select "paid"
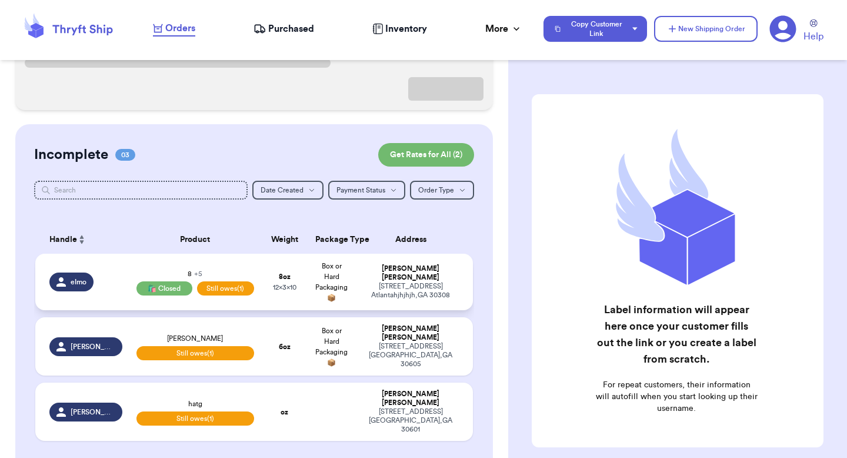
select select "paid"
select select "unpaid"
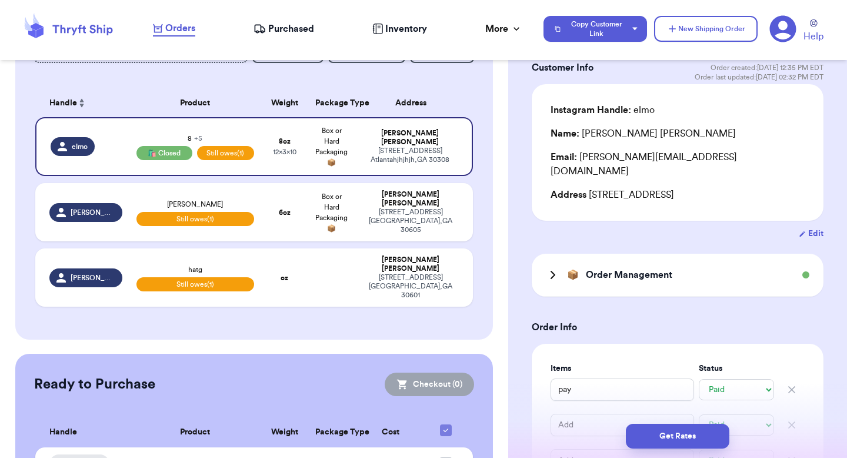
click at [557, 268] on icon at bounding box center [553, 275] width 14 height 14
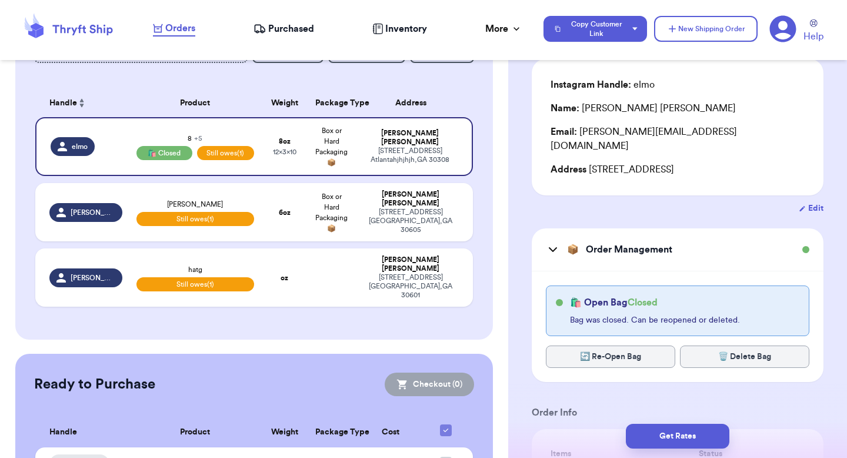
scroll to position [112, 0]
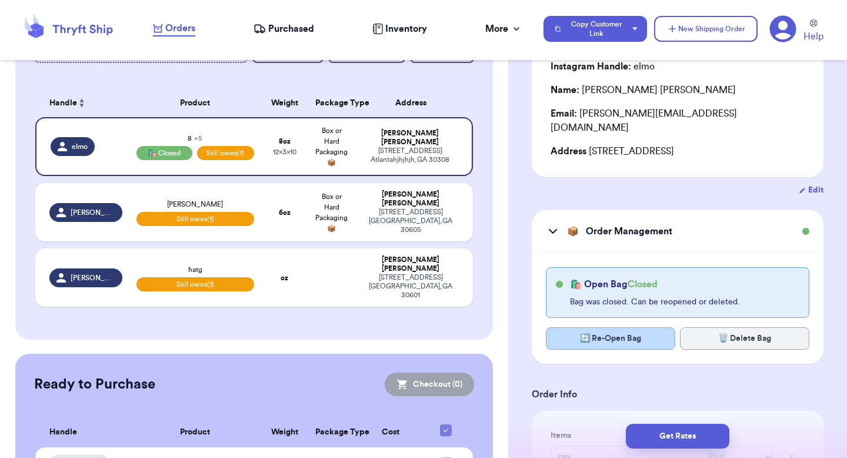
click at [569, 327] on button "🔄 Re-Open Bag" at bounding box center [610, 338] width 129 height 22
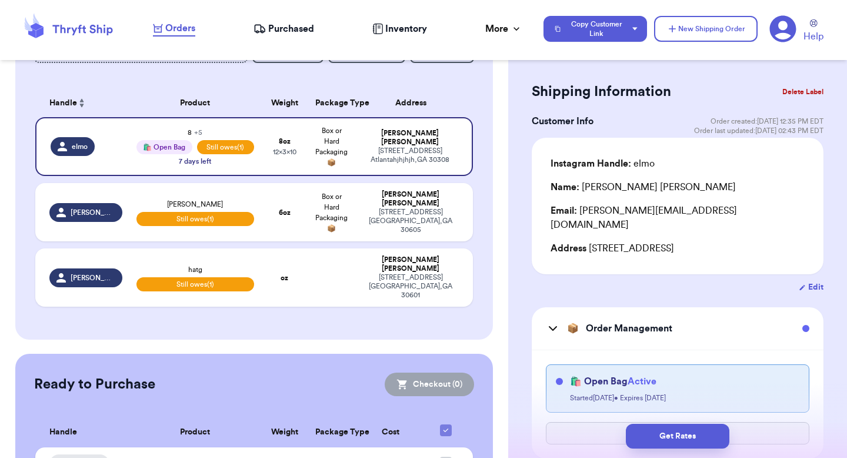
scroll to position [0, 0]
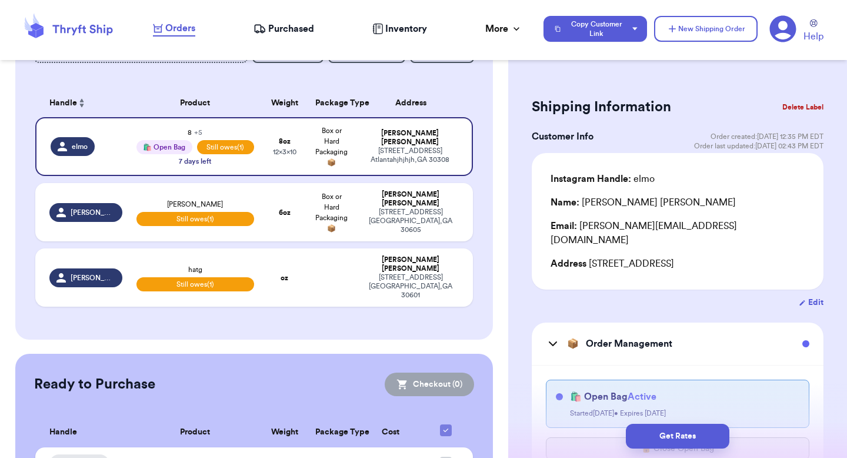
click at [799, 299] on icon "button" at bounding box center [802, 303] width 7 height 8
select select "GA"
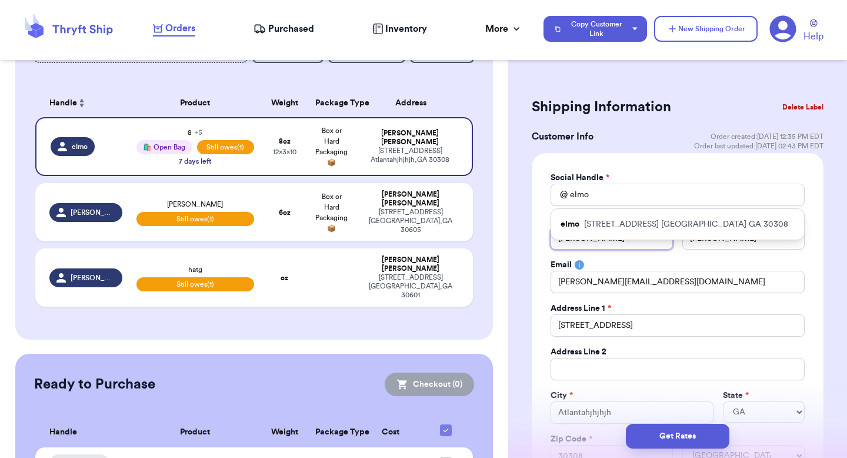
click at [612, 242] on input "Valeria" at bounding box center [611, 238] width 122 height 22
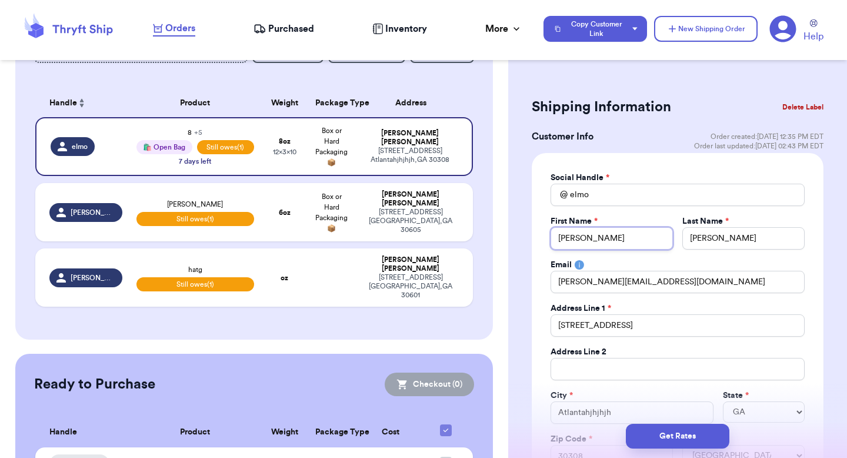
click at [612, 242] on input "Valeria" at bounding box center [611, 238] width 122 height 22
type input "Elmo"
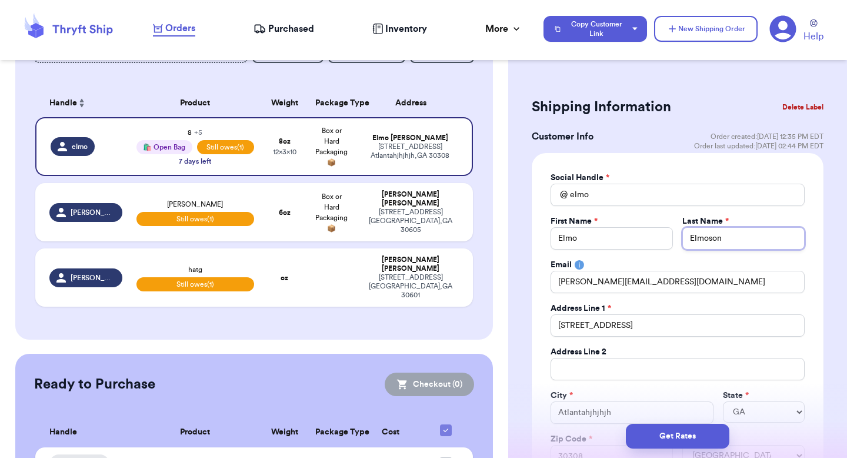
type input "Elmoson"
click at [572, 289] on input "valeria@thryftship.com" at bounding box center [677, 282] width 254 height 22
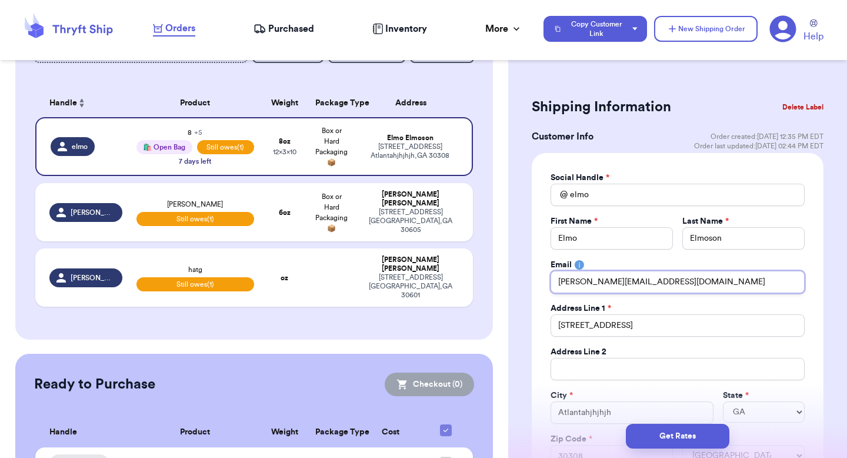
click at [572, 289] on input "valeria@thryftship.com" at bounding box center [677, 282] width 254 height 22
click at [540, 315] on div "Social Handle * @ elmo First Name * Elmo Last Name * Elmoson Email valeria@thry…" at bounding box center [678, 330] width 292 height 354
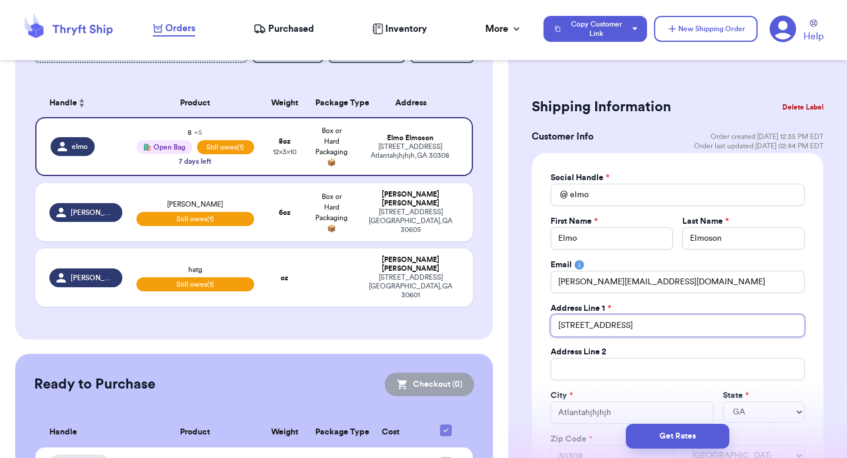
click at [575, 322] on input "389 Linden Ave NE" at bounding box center [677, 325] width 254 height 22
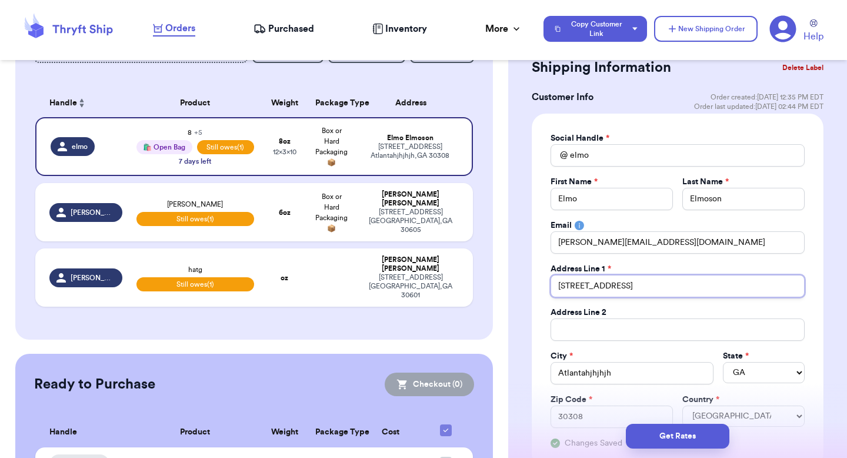
scroll to position [120, 0]
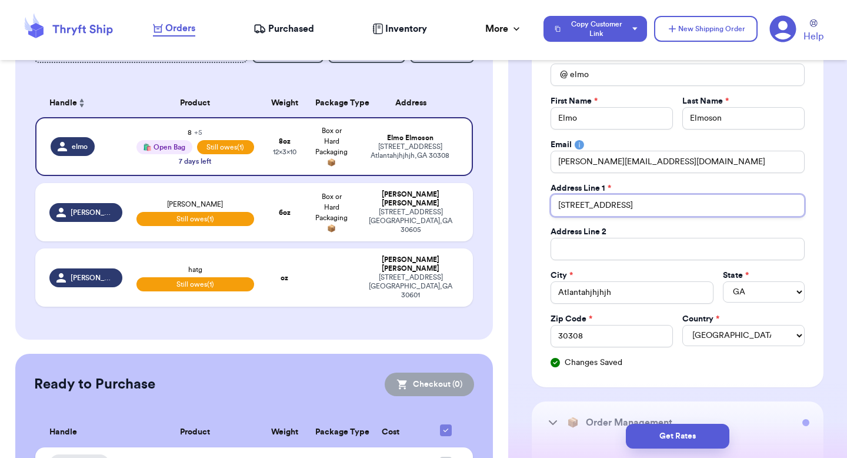
type input "123 Sesame Street"
click at [578, 291] on input "Atlantahjhjhjh" at bounding box center [631, 292] width 163 height 22
type input "Imaginary worl"
click at [580, 342] on input "30308" at bounding box center [611, 336] width 122 height 22
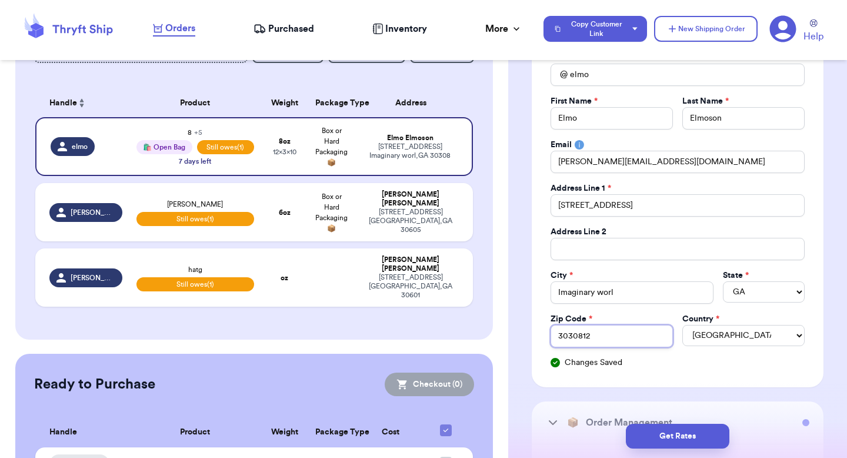
click at [580, 332] on input "3030812" at bounding box center [611, 336] width 122 height 22
type input "12345"
click at [638, 298] on input "Imaginary worl" at bounding box center [631, 292] width 163 height 22
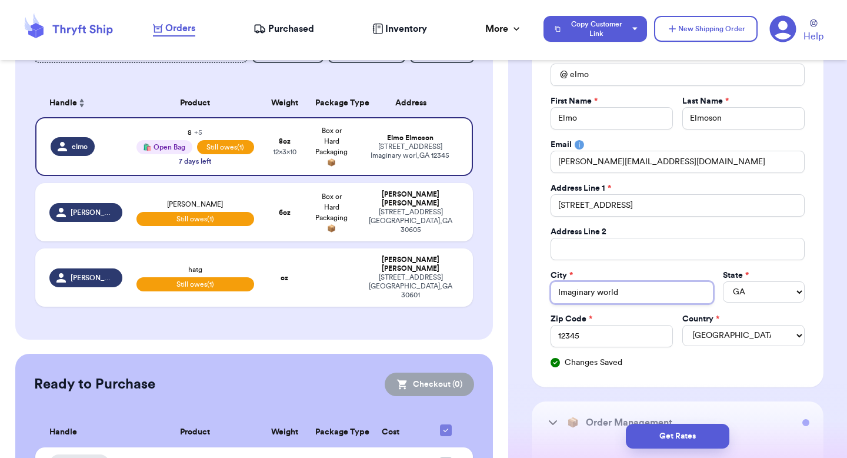
type input "Imaginary world"
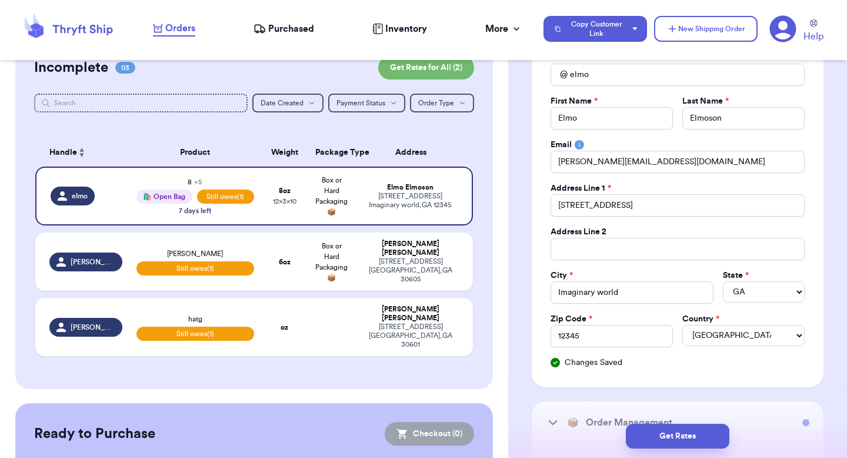
scroll to position [112, 0]
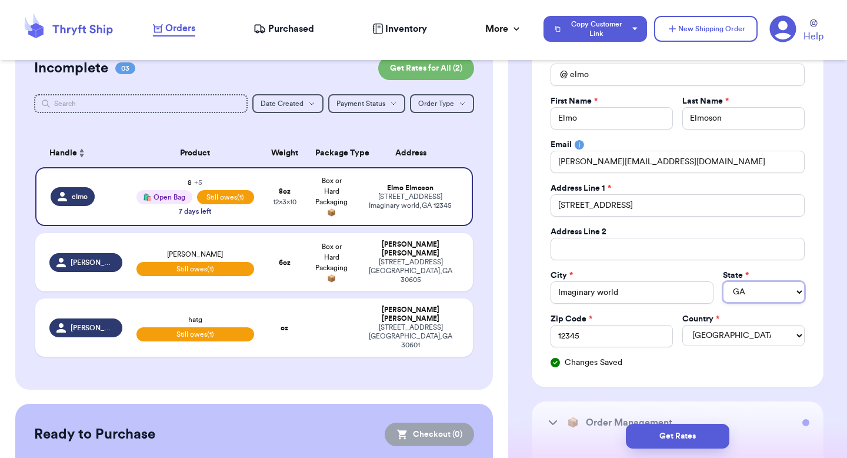
click at [752, 296] on select "AL AK AZ AR CA CO CT DE DC FL GA HI ID IL IN IA KS KY LA ME MD MA MI MN MS MO M…" at bounding box center [764, 291] width 82 height 21
select select "NY"
click at [723, 281] on select "AL AK AZ AR CA CO CT DE DC FL GA HI ID IL IN IA KS KY LA ME MD MA MI MN MS MO M…" at bounding box center [764, 291] width 82 height 21
click at [625, 296] on input "Imaginary world" at bounding box center [631, 292] width 163 height 22
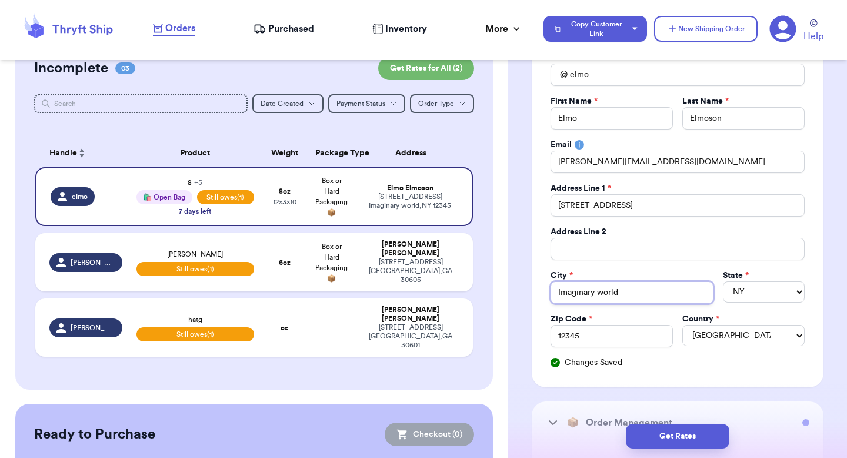
click at [625, 296] on input "Imaginary world" at bounding box center [631, 292] width 163 height 22
type input "NYC"
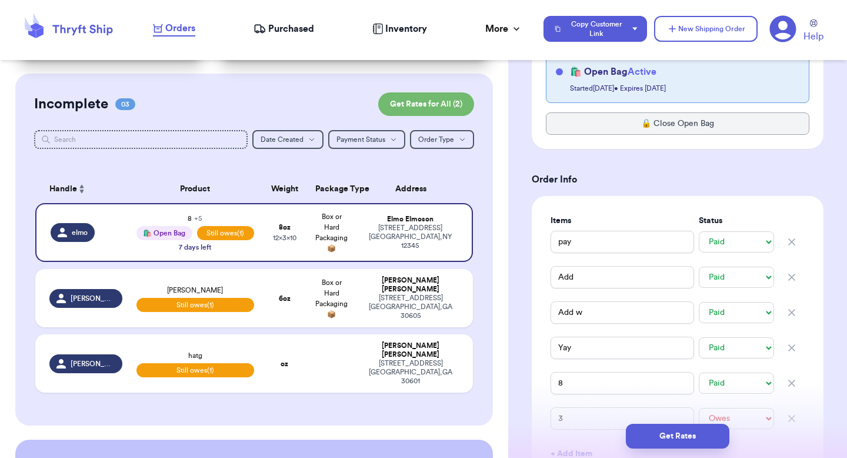
scroll to position [560, 0]
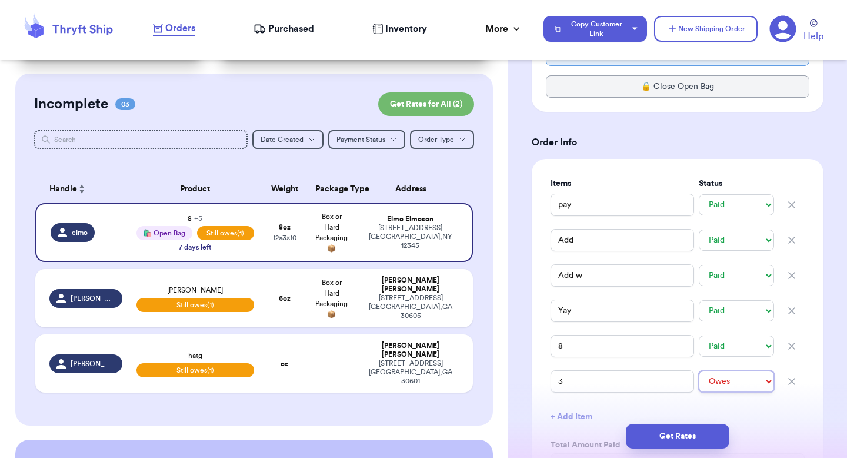
click at [715, 380] on select "-- Paid Owes" at bounding box center [736, 380] width 75 height 21
select select "paid"
click at [699, 370] on select "-- Paid Owes" at bounding box center [736, 380] width 75 height 21
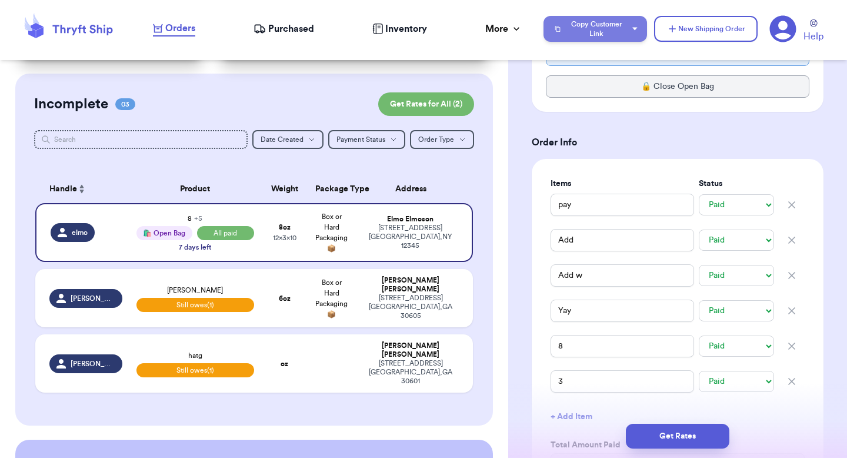
click at [583, 23] on button "Copy Customer Link" at bounding box center [594, 29] width 103 height 26
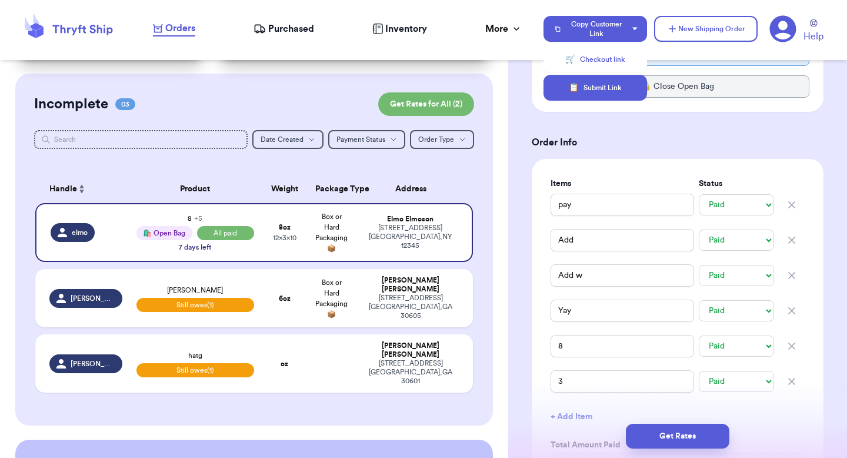
click at [593, 81] on button "📋 Submit Link" at bounding box center [594, 88] width 103 height 26
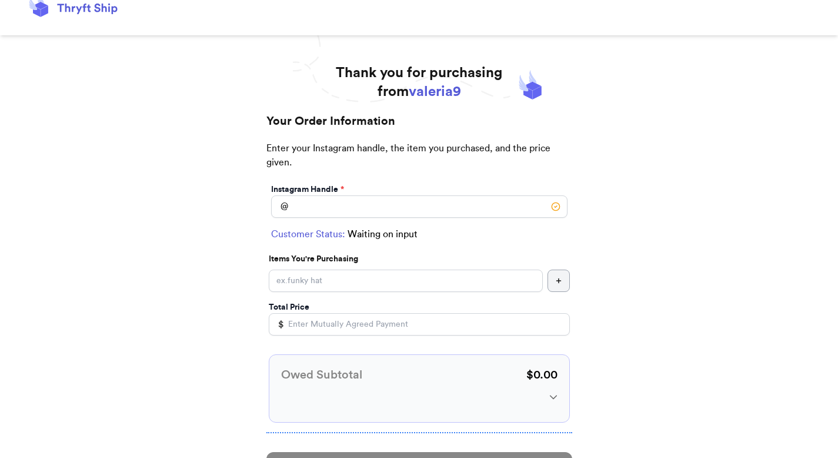
scroll to position [18, 0]
click at [485, 197] on input "Instagram Handle *" at bounding box center [419, 206] width 296 height 22
type input "elmo"
select select "NY"
type input "NYC"
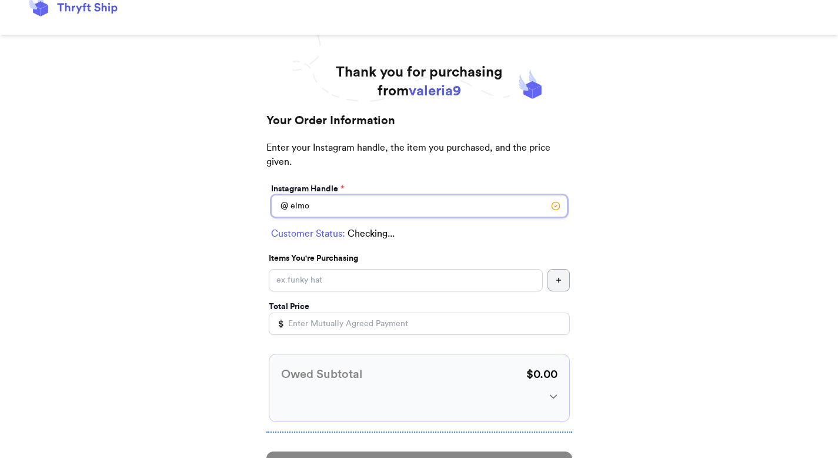
type input "12345"
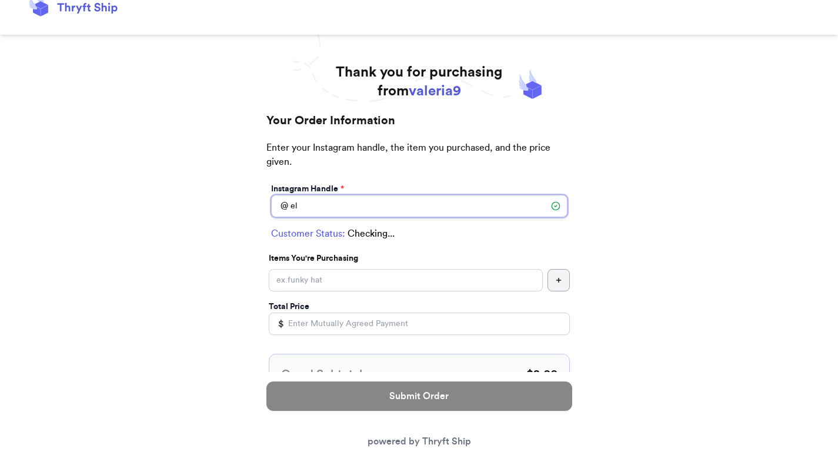
type input "e"
type input "n"
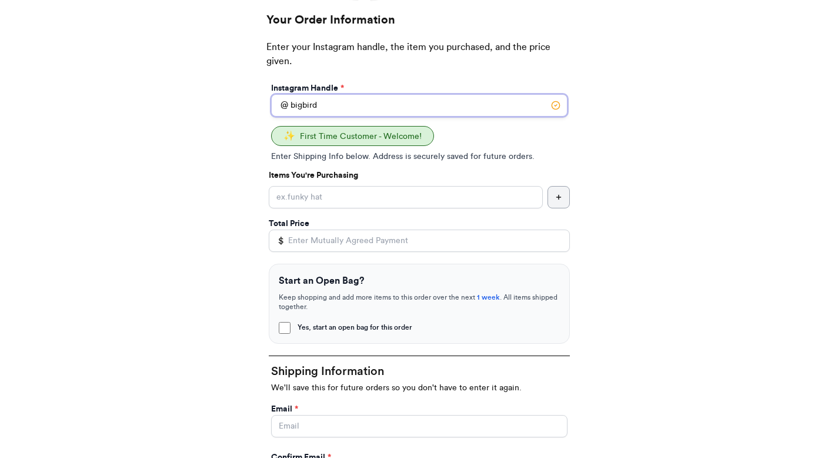
scroll to position [115, 0]
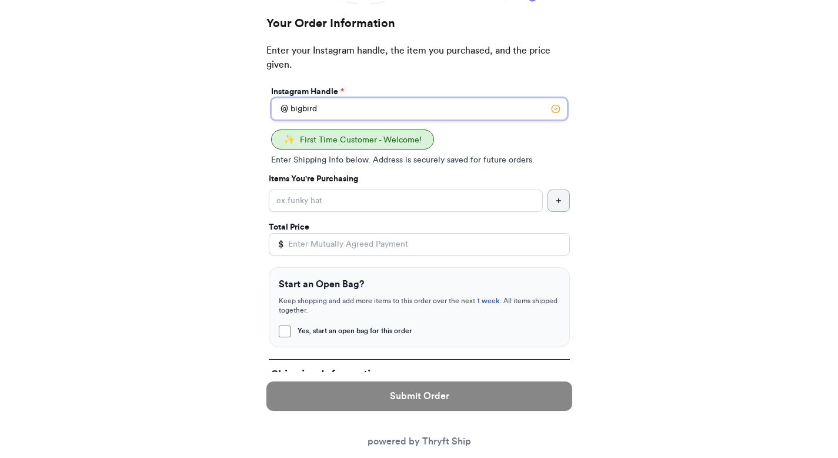
type input "bigbird"
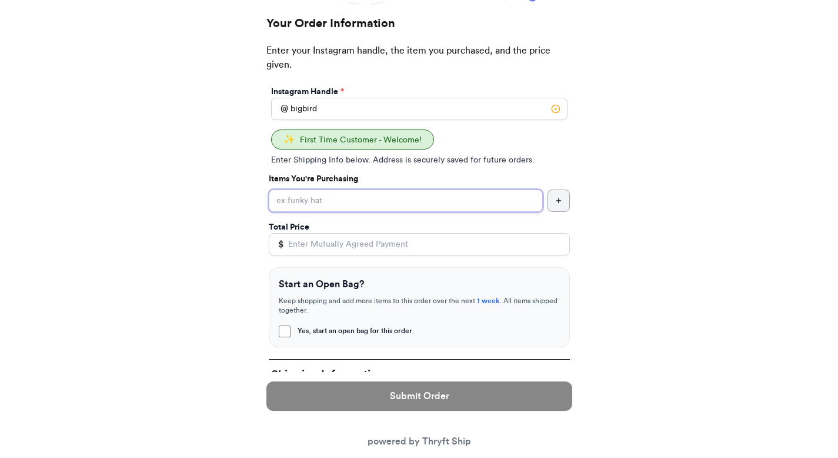
click at [469, 201] on input "Yes, start an open bag for this order" at bounding box center [406, 200] width 274 height 22
type input "Shoes"
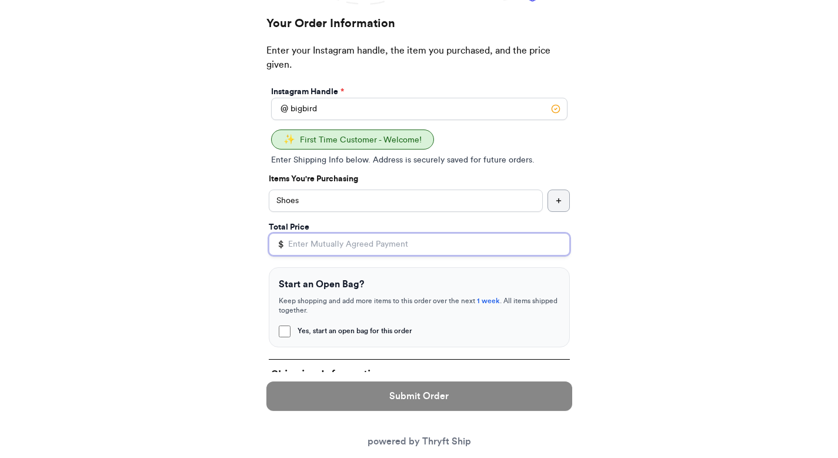
click at [499, 235] on input "Total Price" at bounding box center [419, 244] width 301 height 22
type input "20"
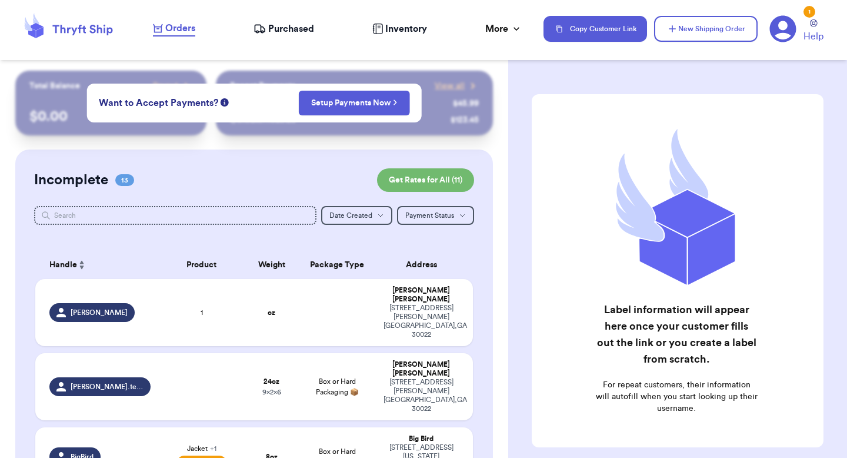
click at [778, 33] on icon at bounding box center [783, 29] width 26 height 26
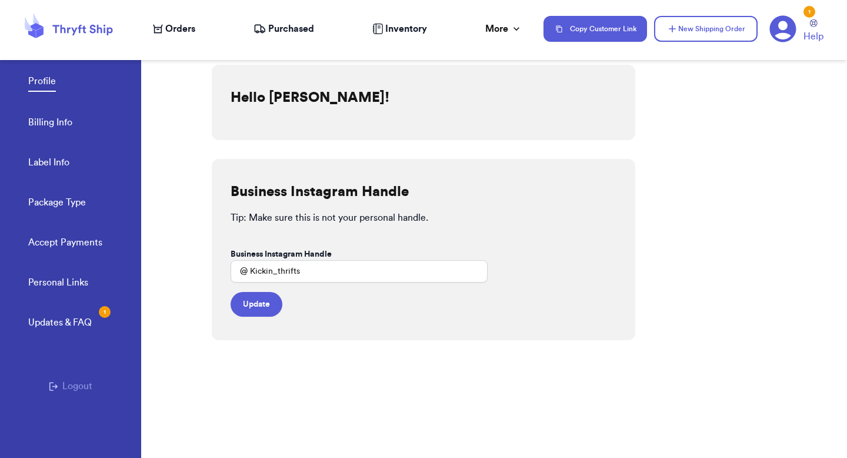
click at [73, 386] on button "Logout" at bounding box center [71, 386] width 44 height 14
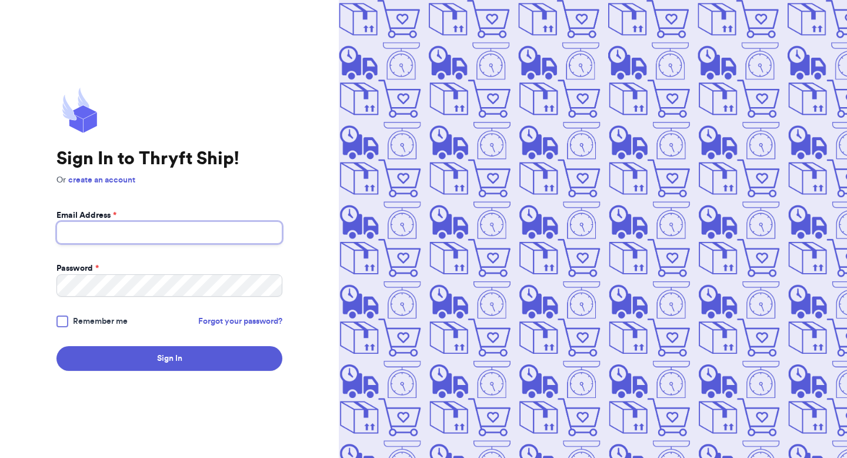
click at [141, 231] on input "Email Address *" at bounding box center [169, 232] width 226 height 22
type input "fresh@test.co"
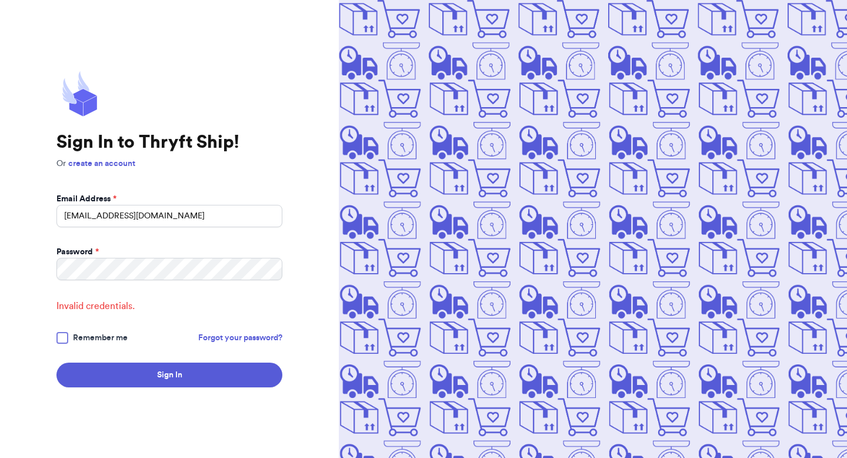
click at [128, 256] on div "Password *" at bounding box center [169, 252] width 226 height 12
click at [56, 362] on button "Sign In" at bounding box center [169, 374] width 226 height 25
click at [182, 140] on h1 "Sign In to Thryft Ship!" at bounding box center [169, 142] width 226 height 21
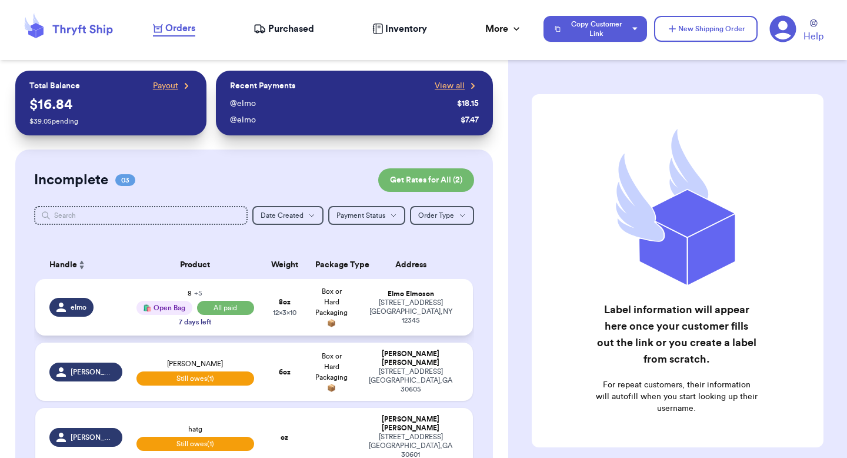
click at [436, 307] on div "[STREET_ADDRESS]" at bounding box center [410, 311] width 96 height 26
select select "paid"
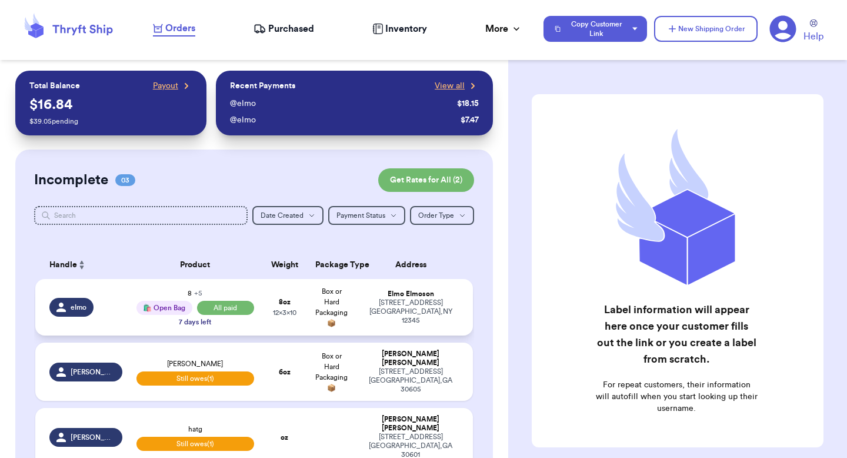
select select "paid"
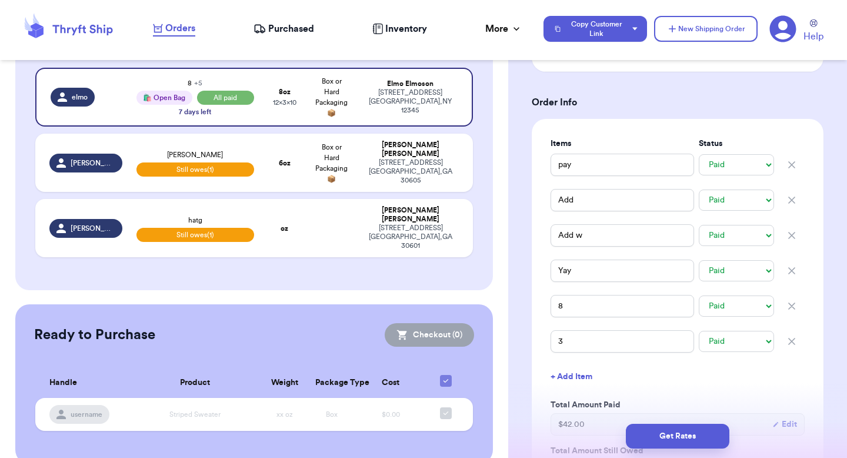
scroll to position [302, 0]
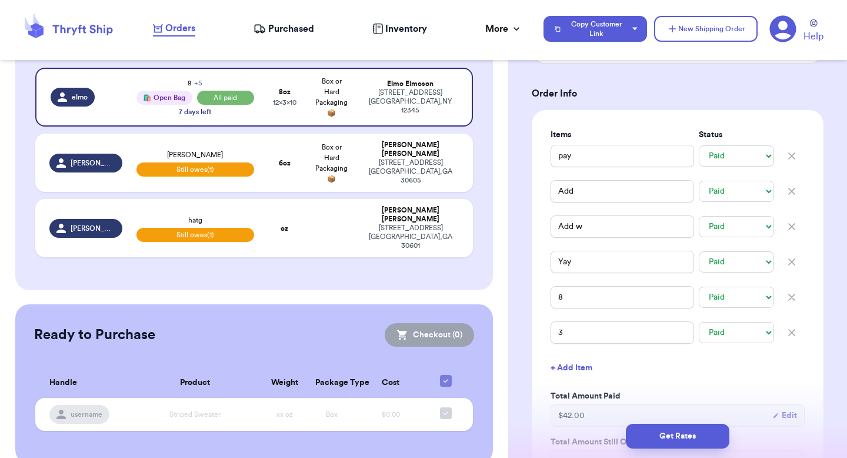
click at [793, 185] on icon "button" at bounding box center [792, 191] width 12 height 12
type input "Add w"
type input "Yay"
type input "8"
type input "3"
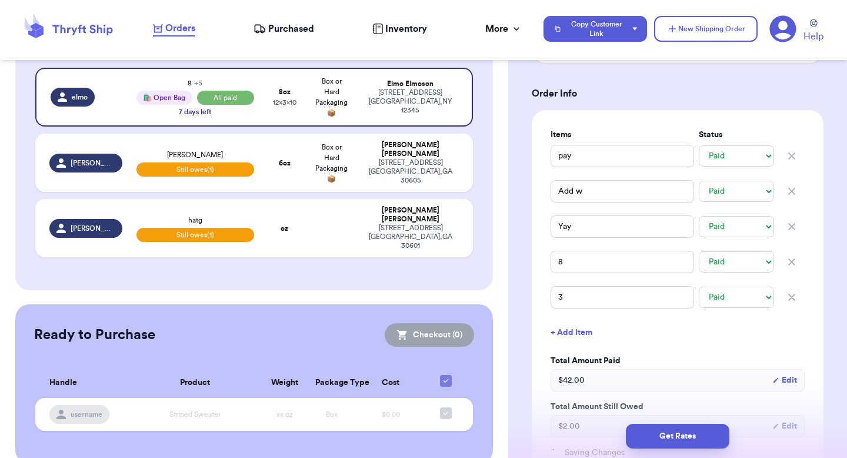
click at [793, 185] on icon "button" at bounding box center [792, 191] width 12 height 12
type input "Yay"
type input "8"
type input "3"
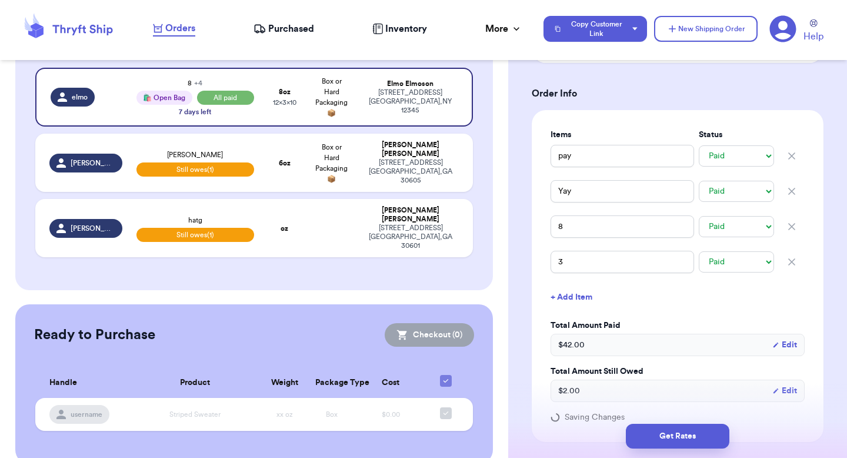
click at [793, 185] on icon "button" at bounding box center [792, 191] width 12 height 12
type input "8"
type input "3"
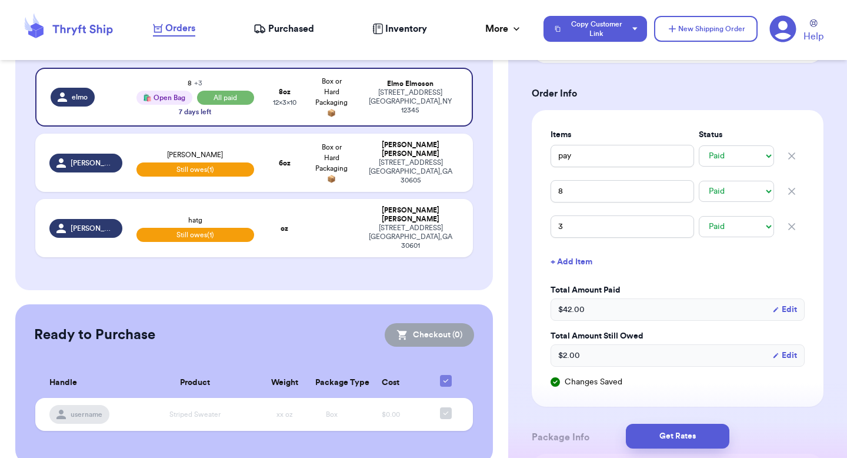
click at [793, 185] on icon "button" at bounding box center [792, 191] width 12 height 12
type input "3"
click at [793, 185] on icon "button" at bounding box center [792, 191] width 12 height 12
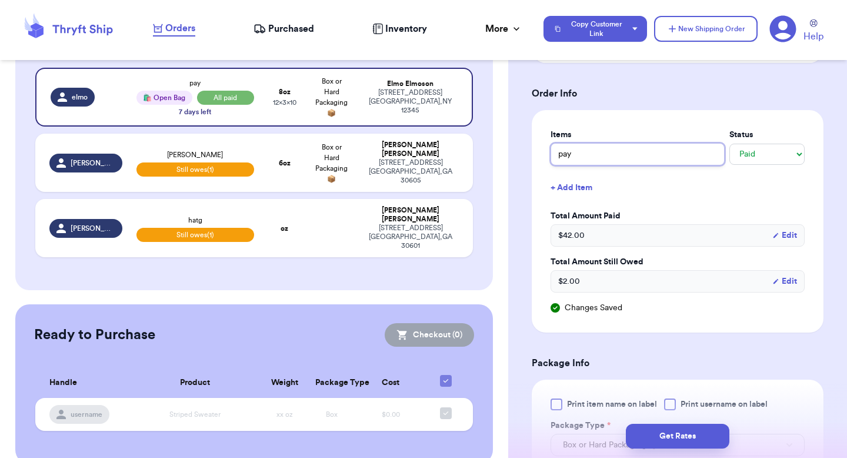
click at [599, 146] on input "pay" at bounding box center [637, 154] width 174 height 22
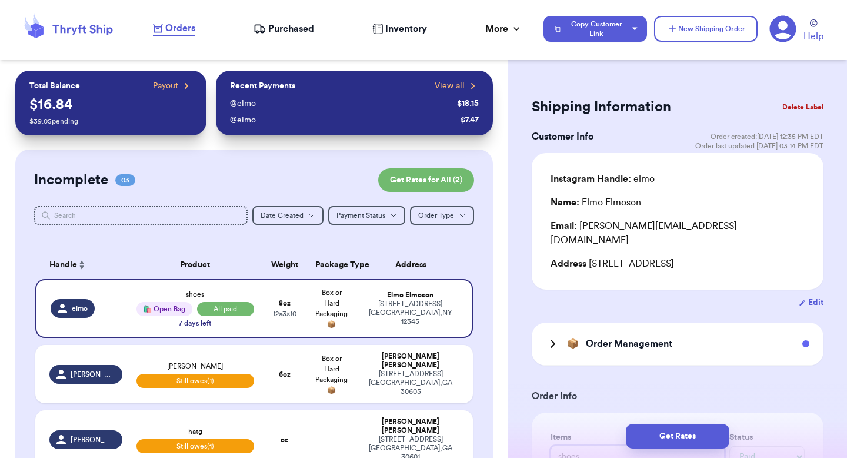
scroll to position [6, 0]
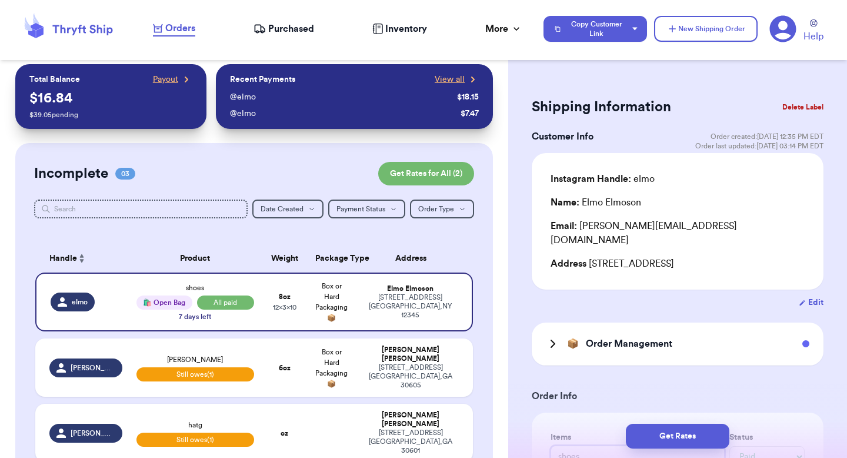
type input "shoes"
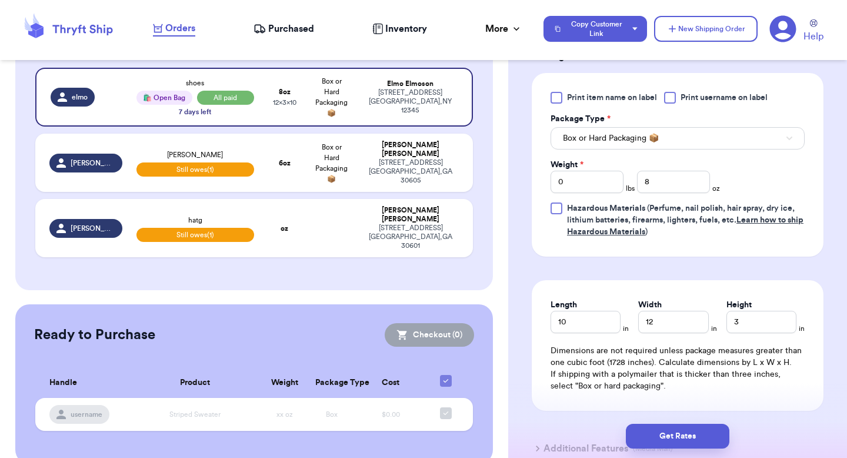
scroll to position [692, 0]
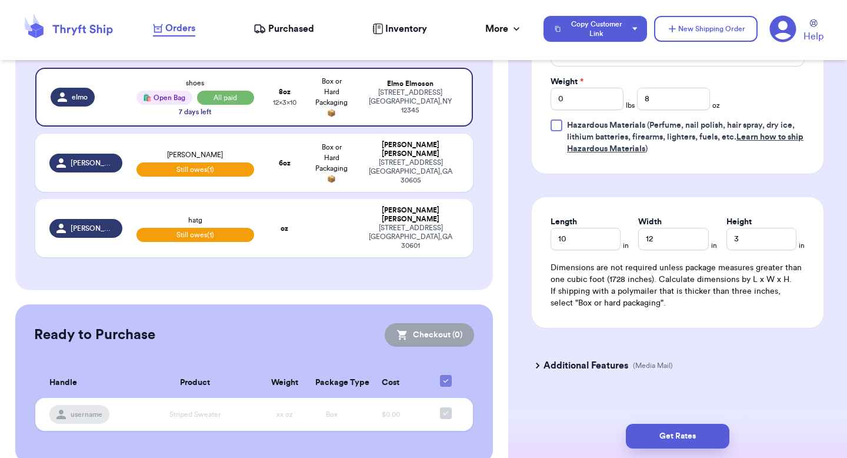
click at [289, 34] on span "Purchased" at bounding box center [291, 29] width 46 height 14
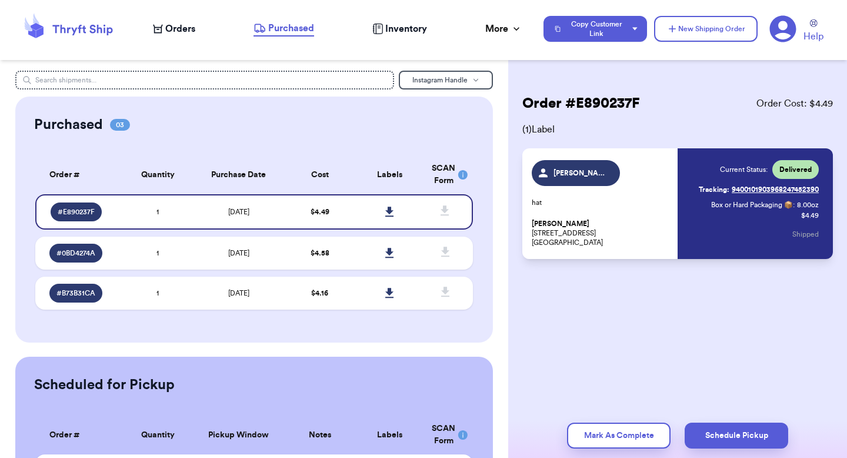
click at [380, 26] on icon at bounding box center [377, 29] width 11 height 11
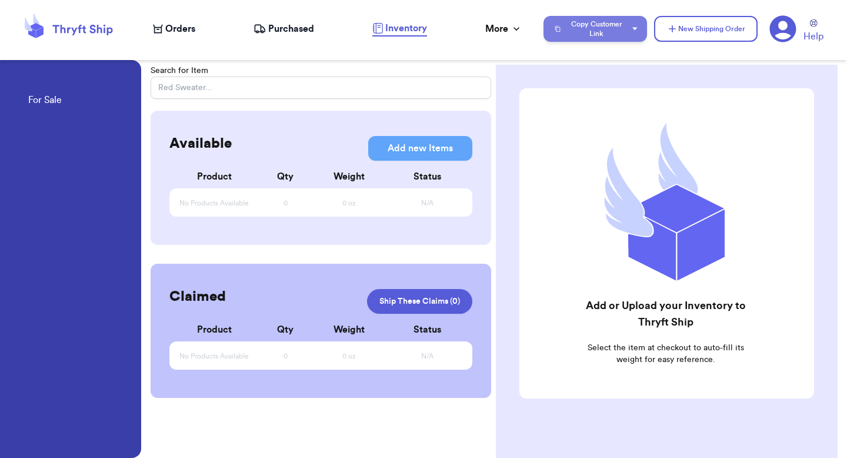
click at [622, 25] on button "Copy Customer Link" at bounding box center [594, 29] width 103 height 26
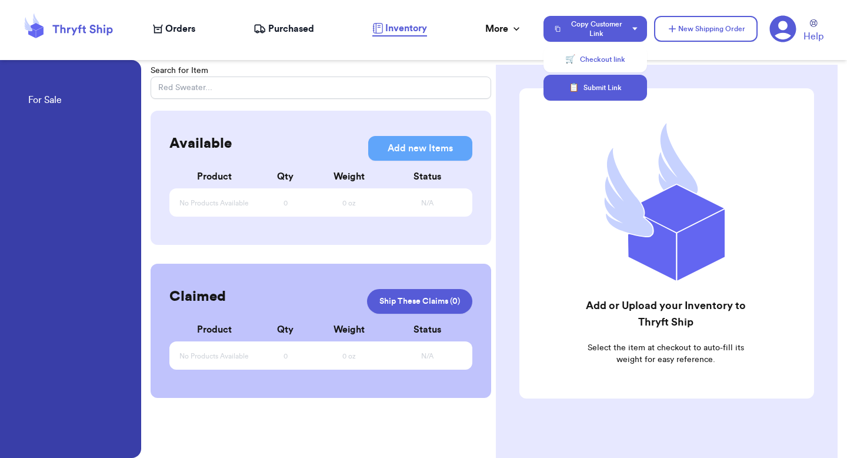
click at [601, 80] on button "📋 Submit Link" at bounding box center [594, 88] width 103 height 26
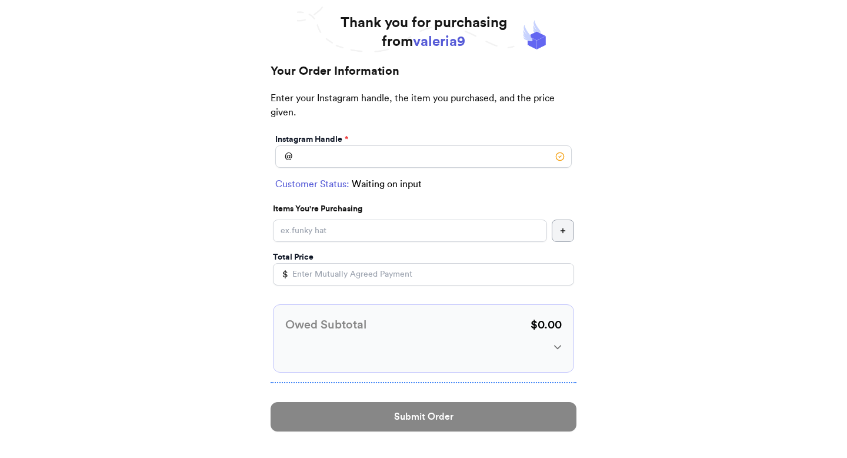
scroll to position [66, 0]
